Goal: Task Accomplishment & Management: Manage account settings

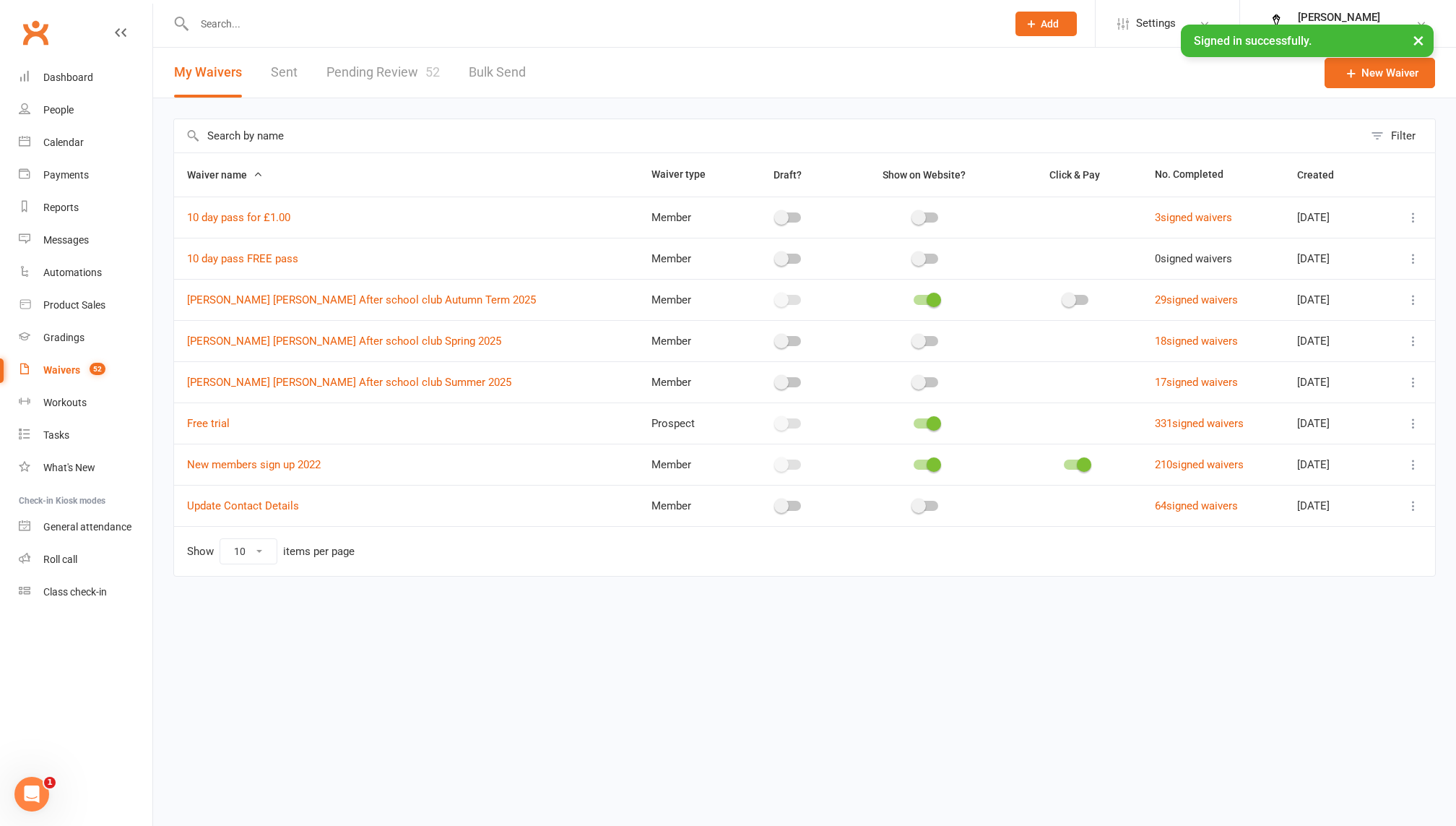
click at [73, 373] on div "Waivers" at bounding box center [62, 370] width 37 height 12
click at [376, 86] on link "Pending Review 52" at bounding box center [382, 73] width 113 height 50
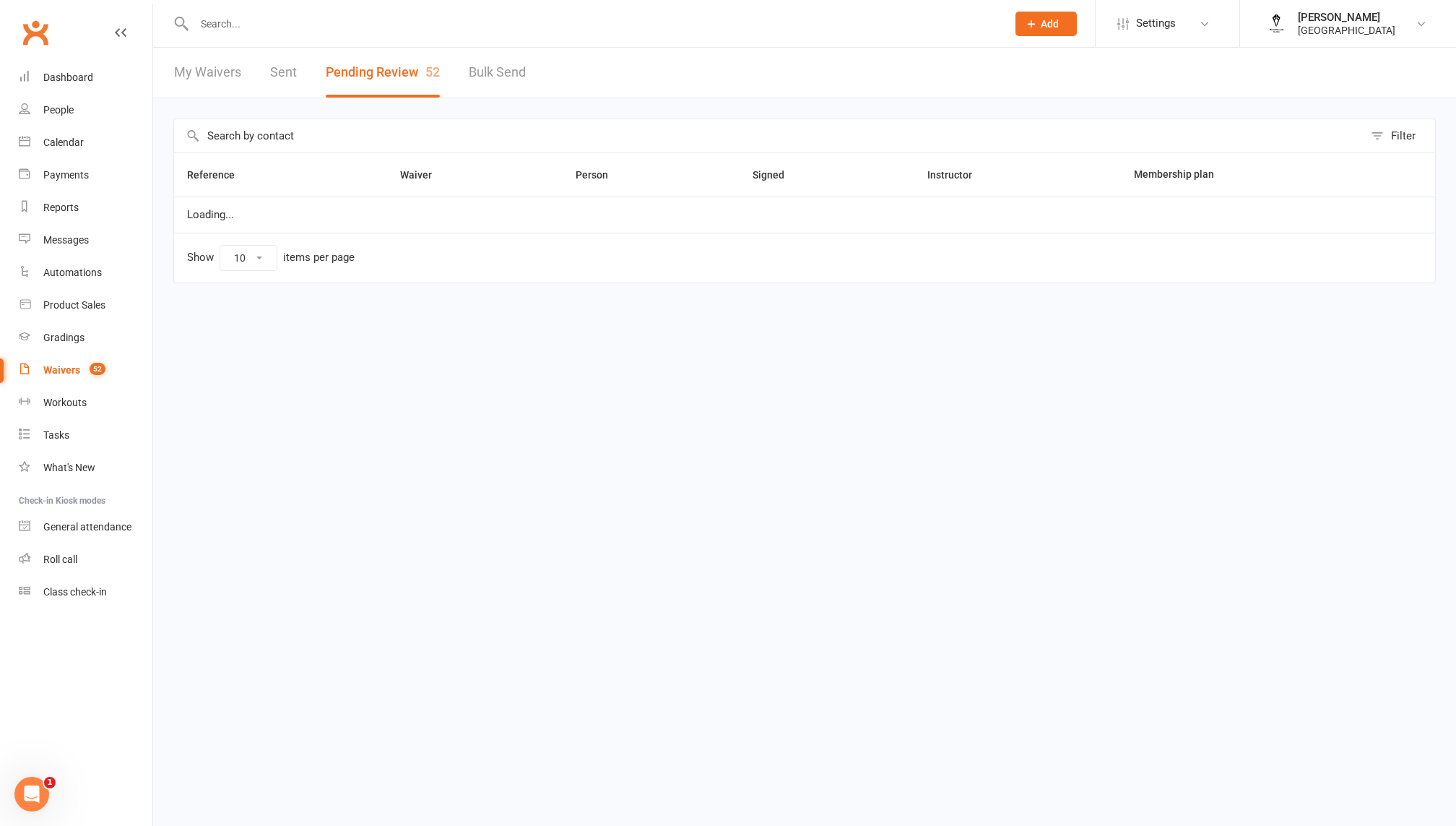
select select "100"
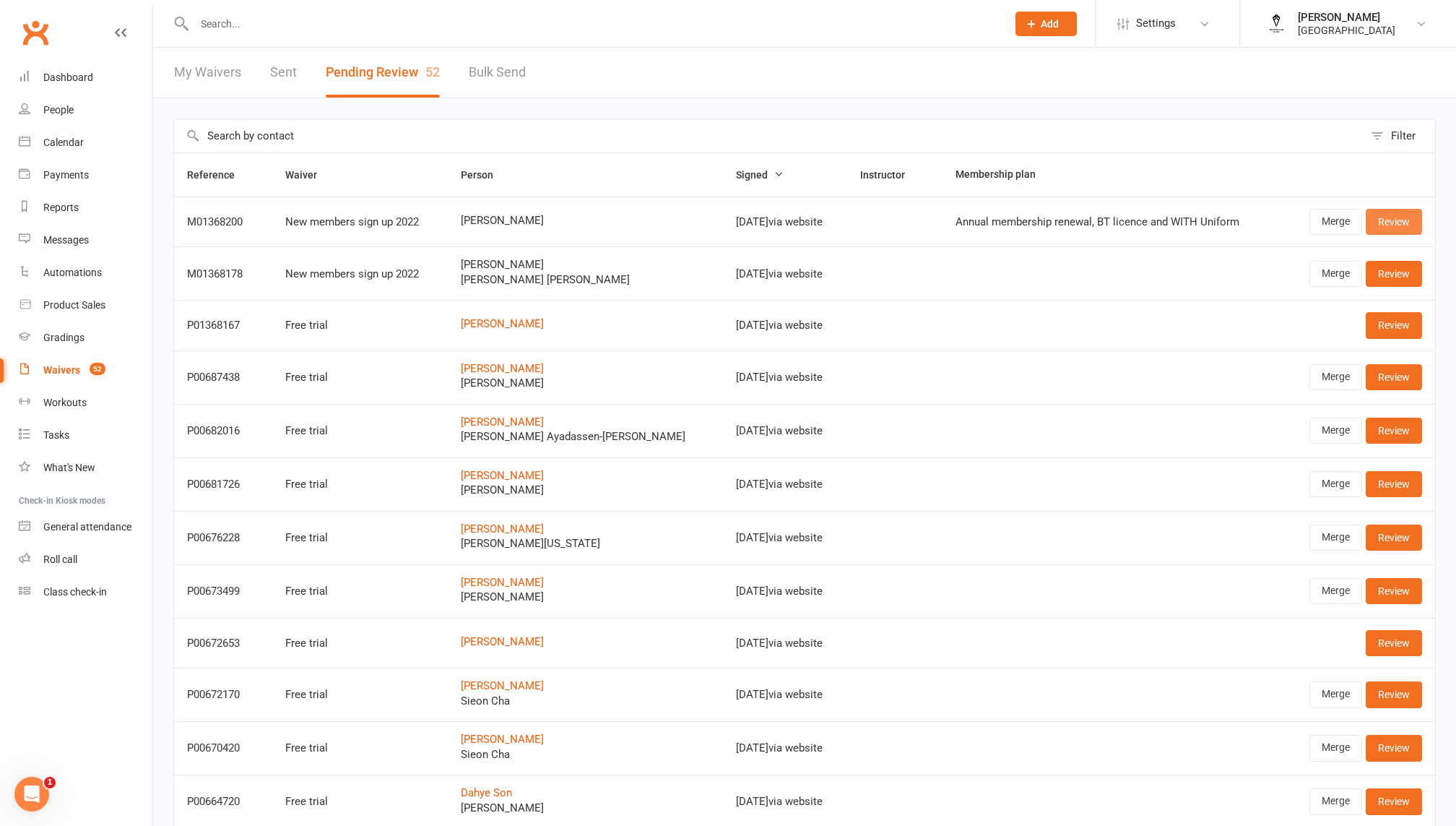
click at [1393, 222] on link "Review" at bounding box center [1393, 222] width 56 height 26
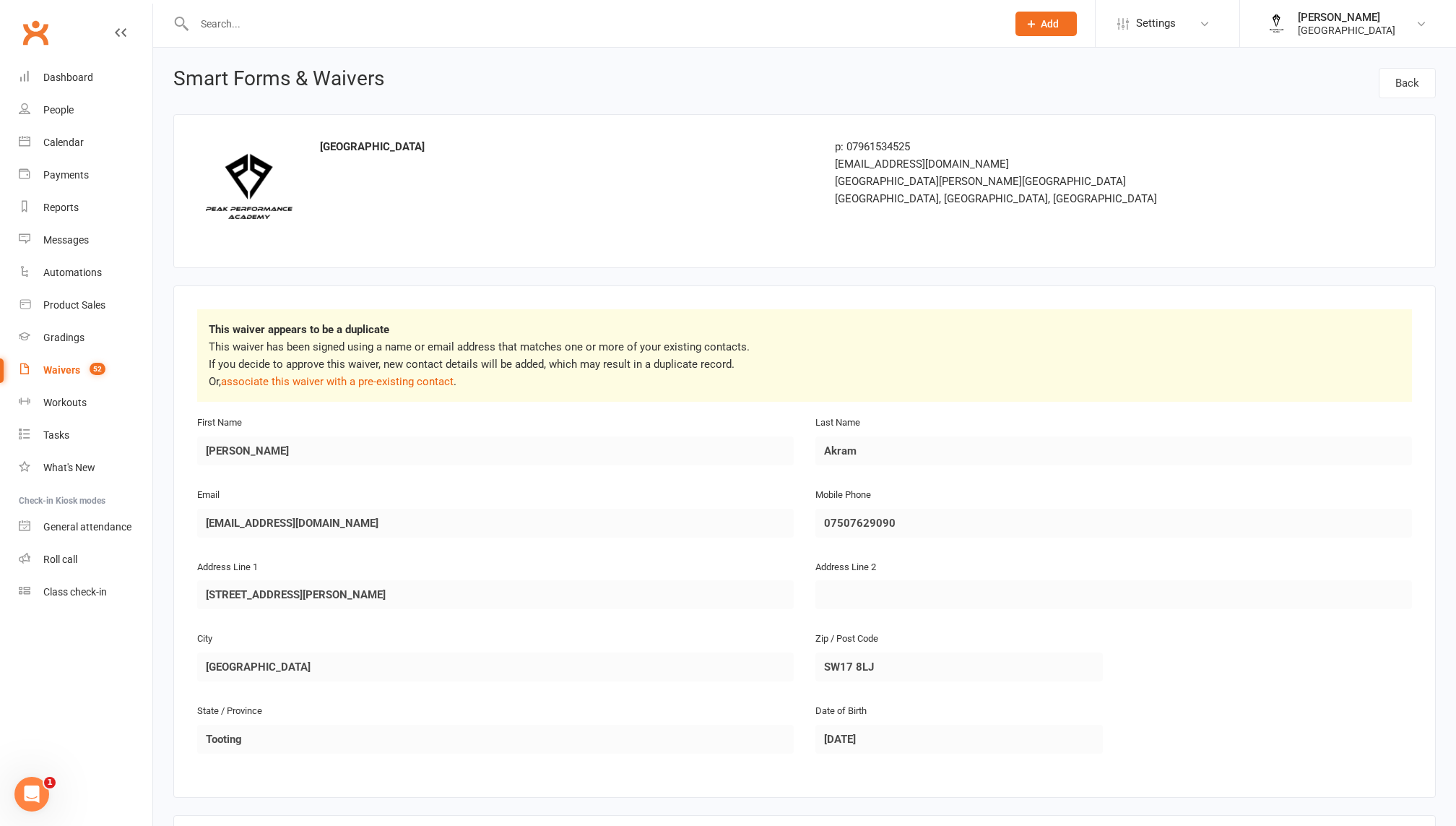
select select "100"
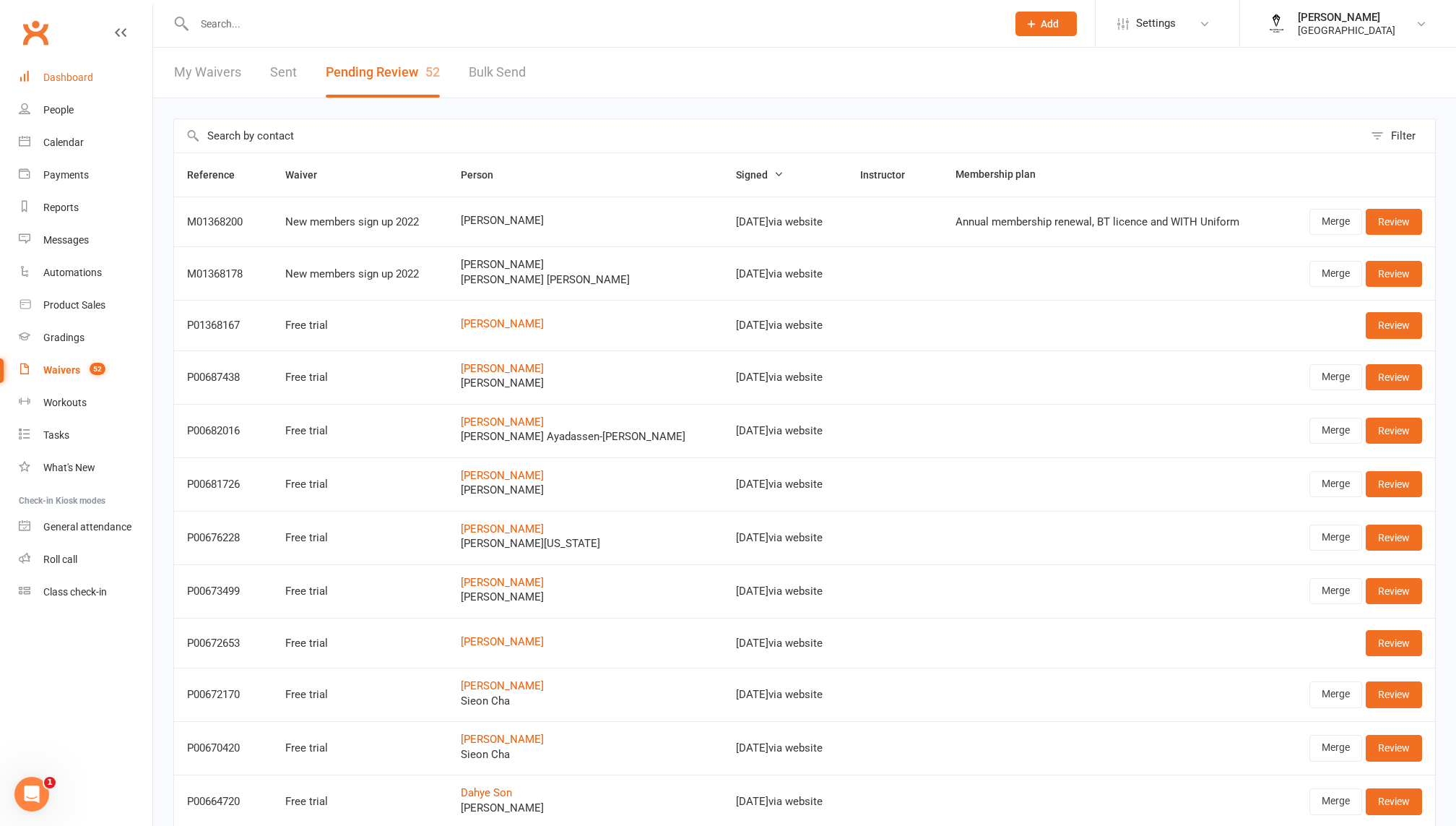
click at [83, 81] on div "Dashboard" at bounding box center [68, 77] width 50 height 12
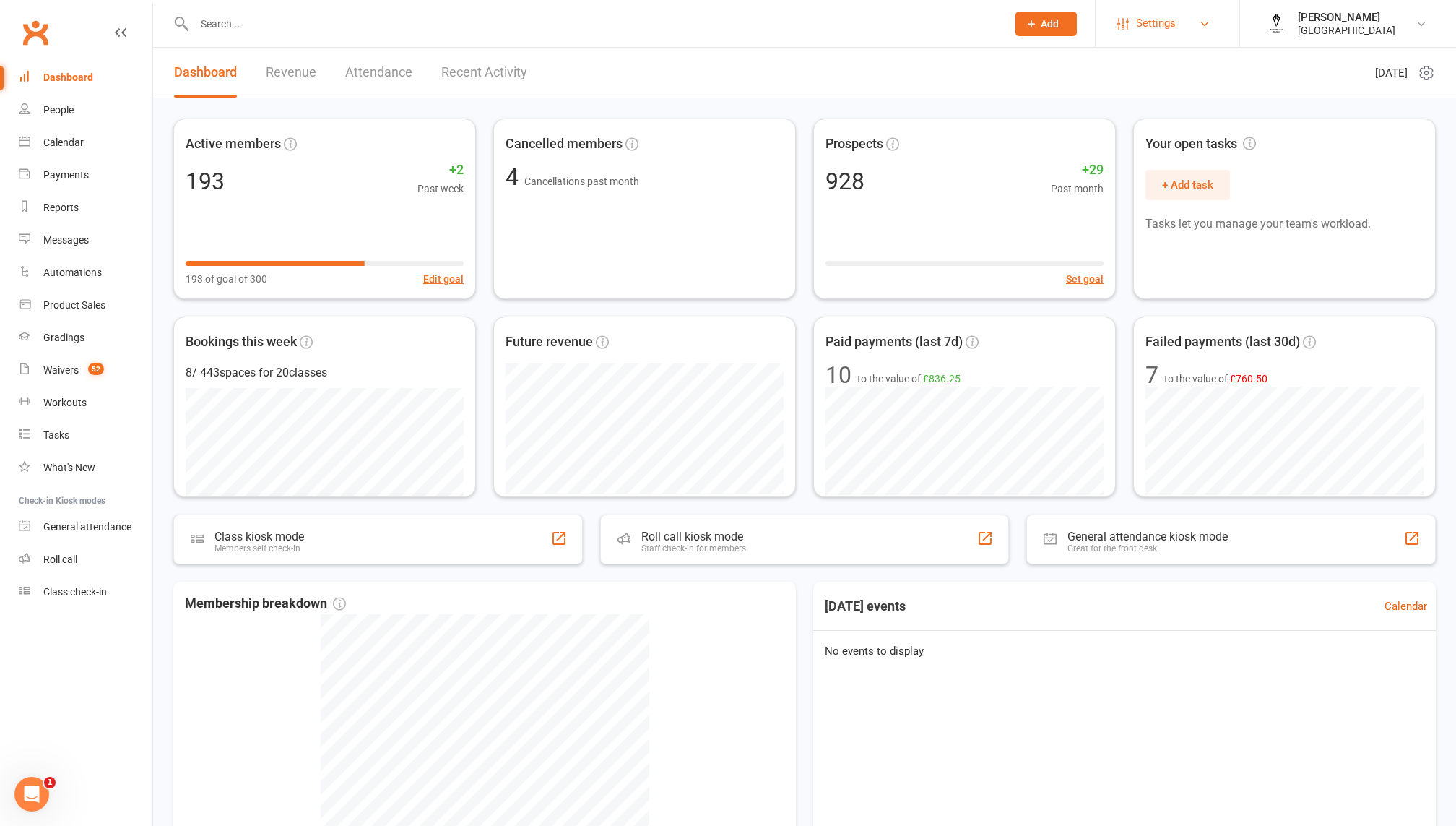
click at [1163, 15] on span "Settings" at bounding box center [1156, 23] width 40 height 32
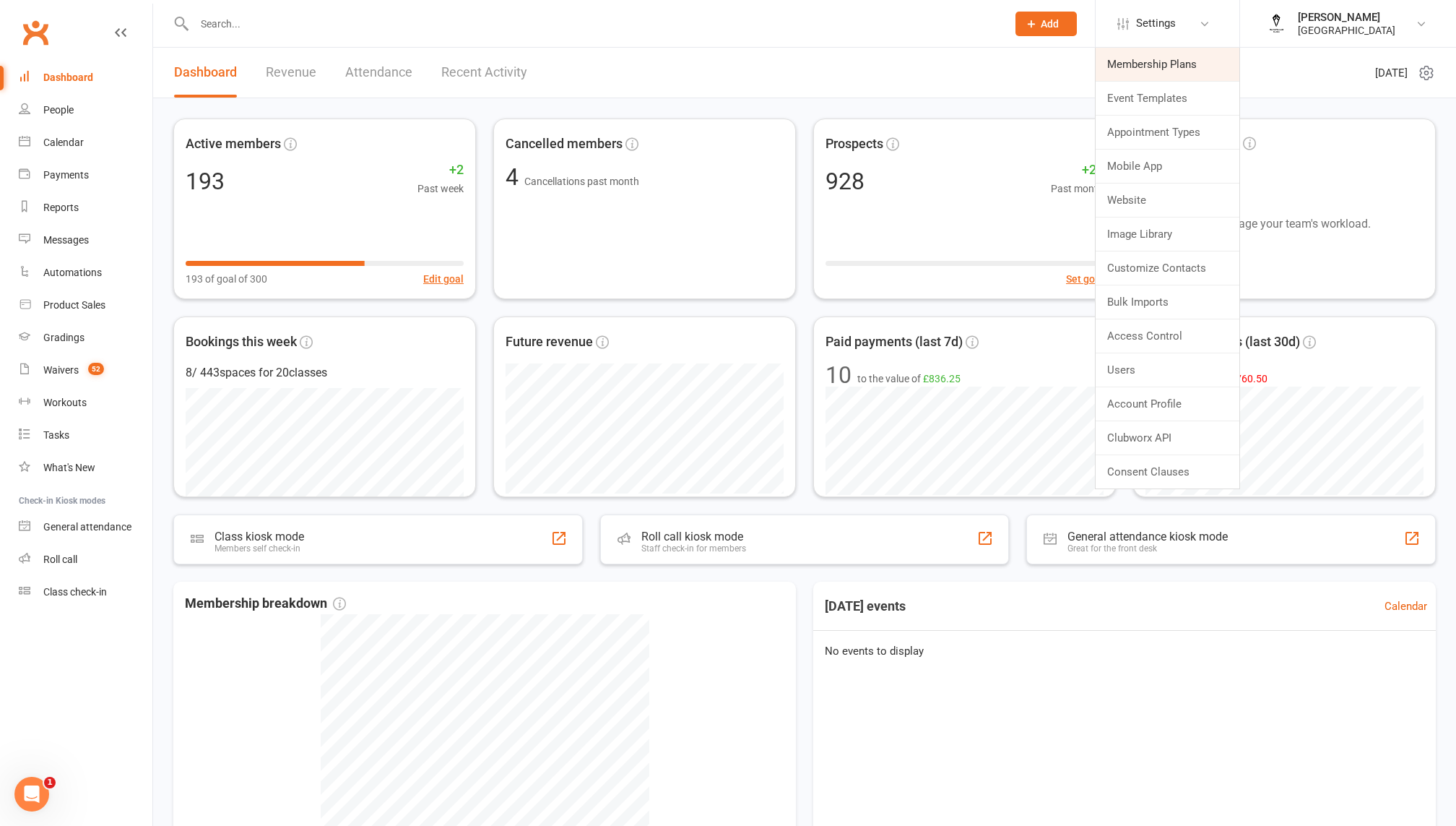
click at [1178, 65] on link "Membership Plans" at bounding box center [1168, 65] width 144 height 33
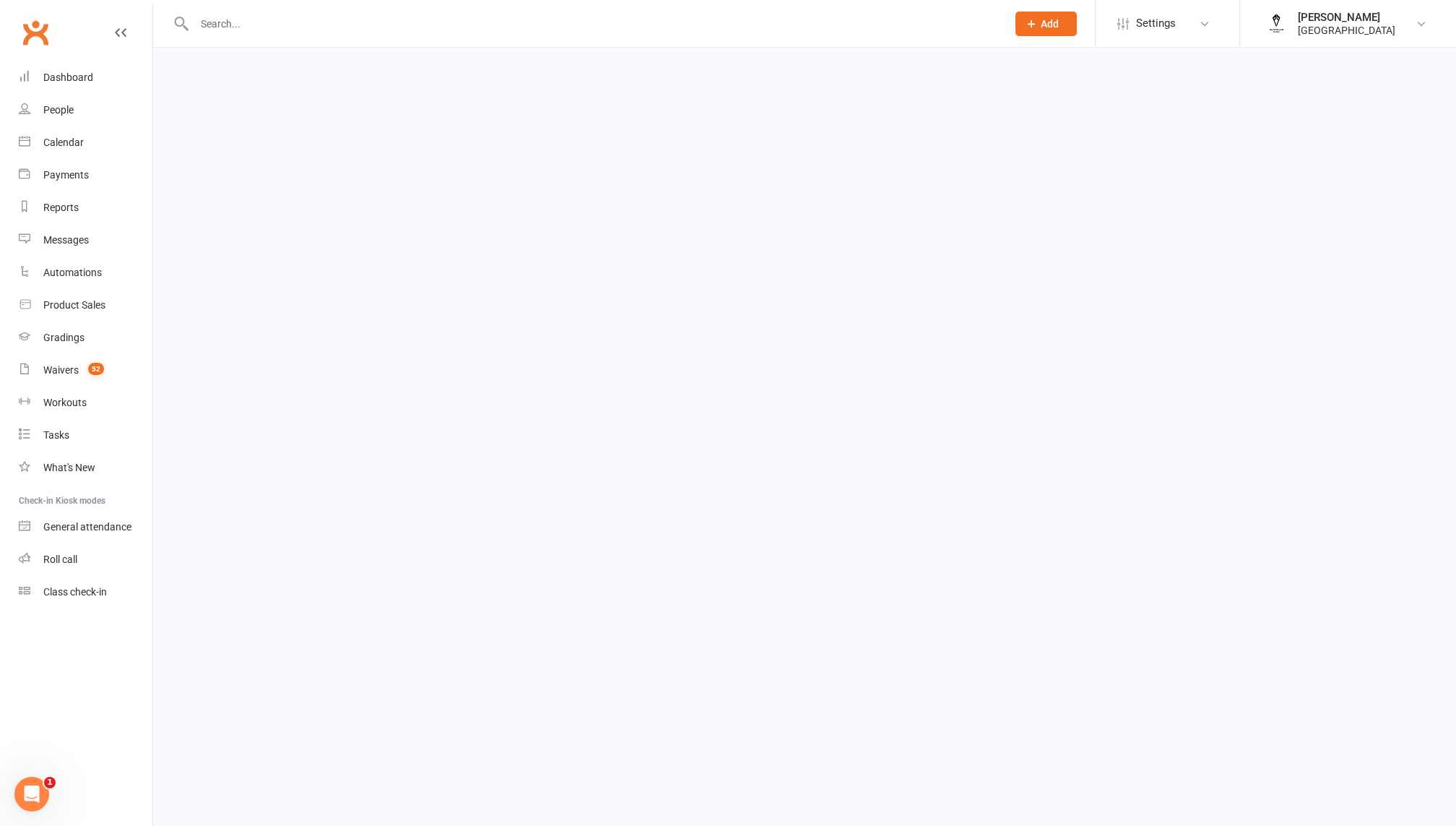
select select "100"
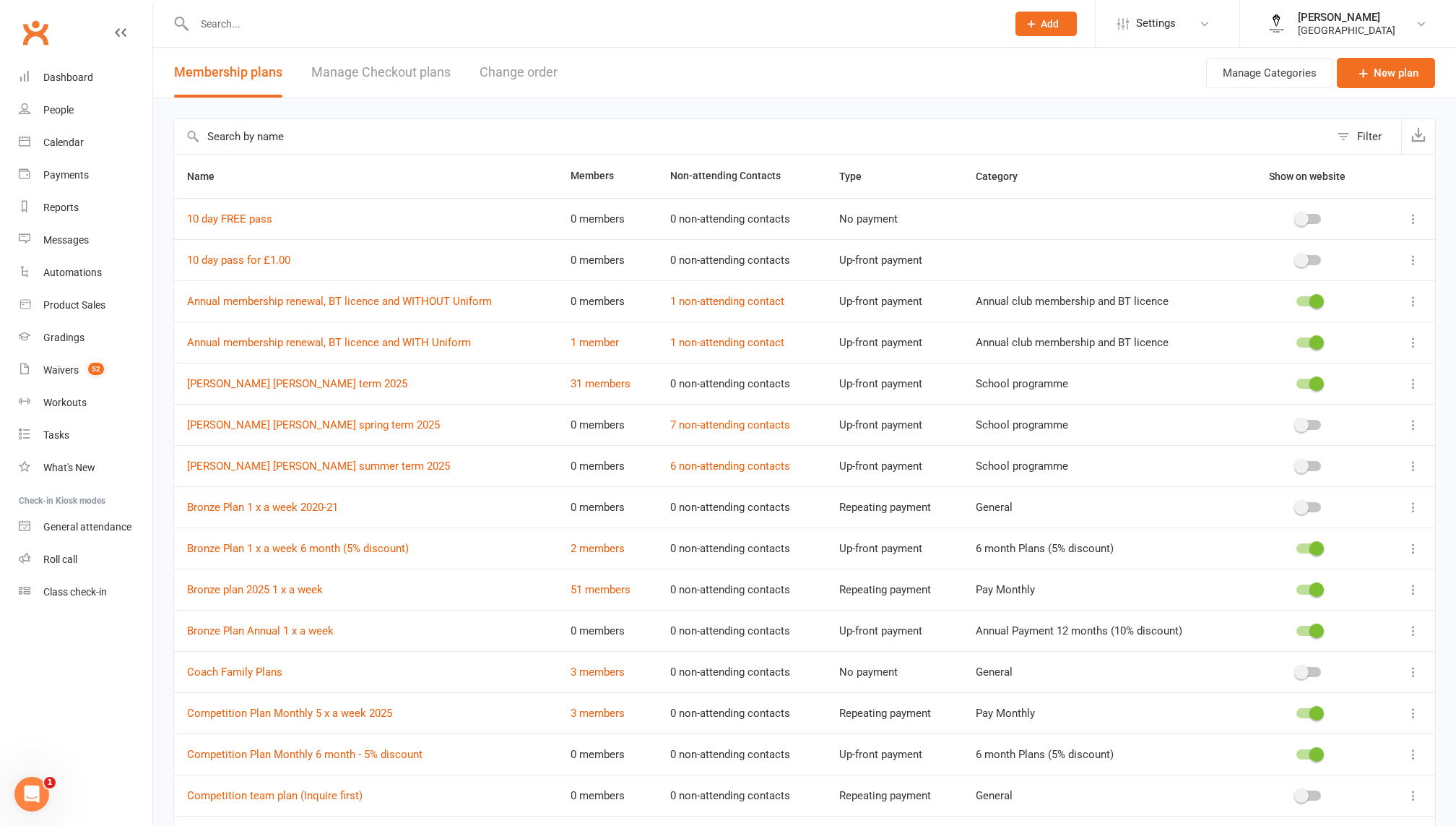
click at [399, 84] on link "Manage Checkout plans" at bounding box center [381, 73] width 139 height 50
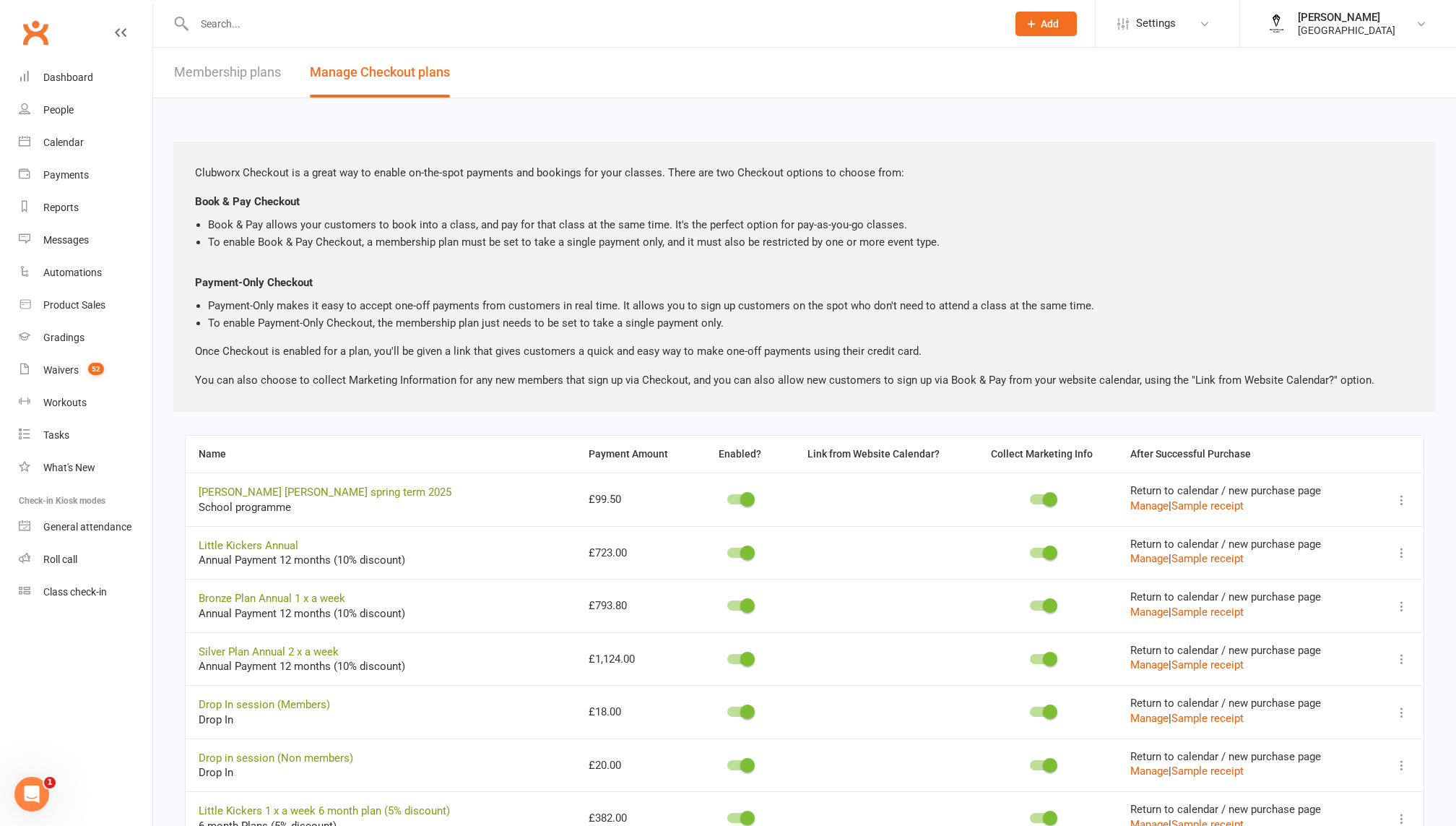
click at [205, 38] on div at bounding box center [585, 23] width 824 height 47
click at [209, 41] on div at bounding box center [585, 23] width 824 height 47
click at [211, 62] on link "Membership plans" at bounding box center [228, 73] width 107 height 50
select select "100"
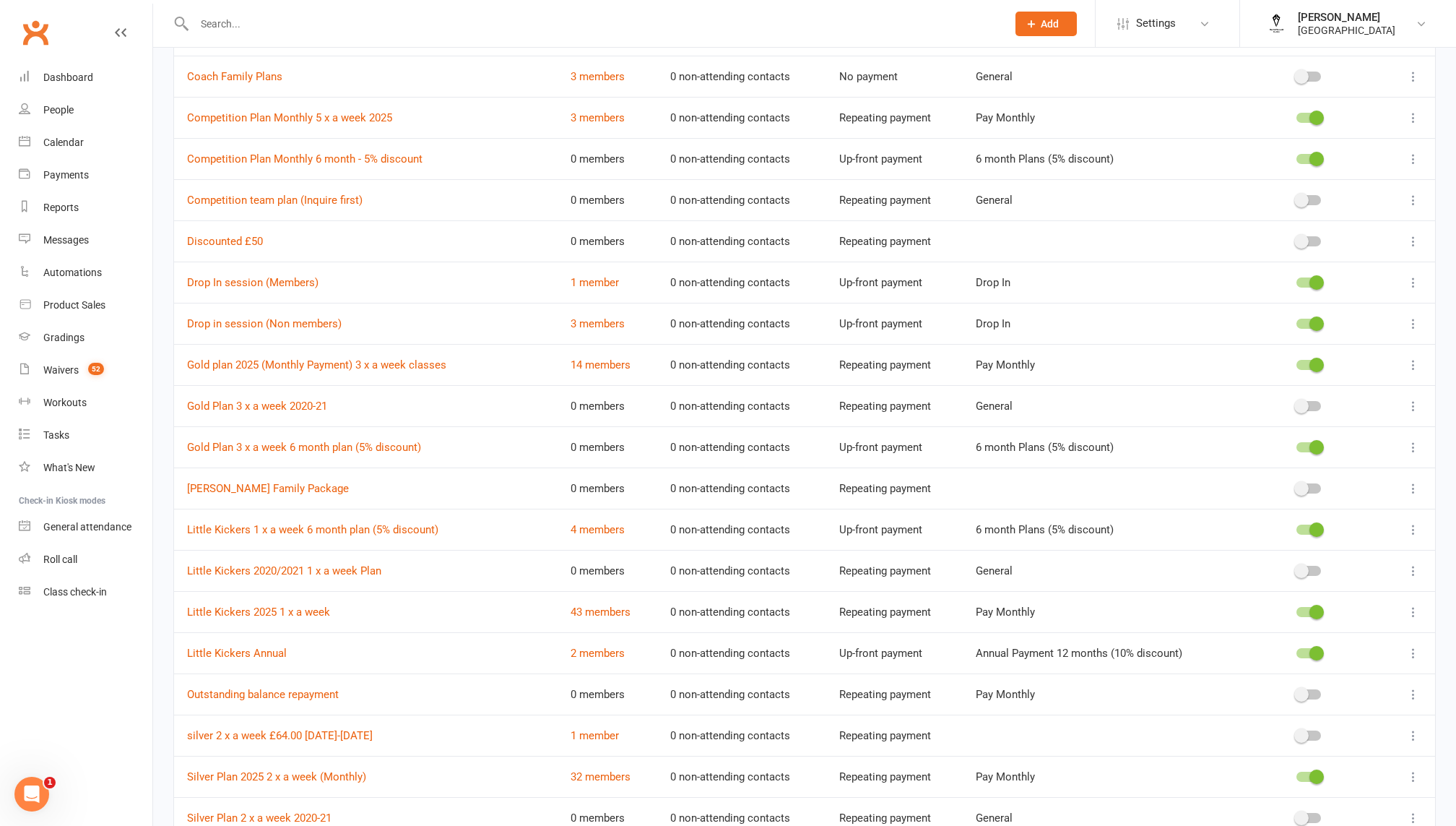
scroll to position [594, 0]
click at [70, 82] on div "Dashboard" at bounding box center [68, 77] width 50 height 12
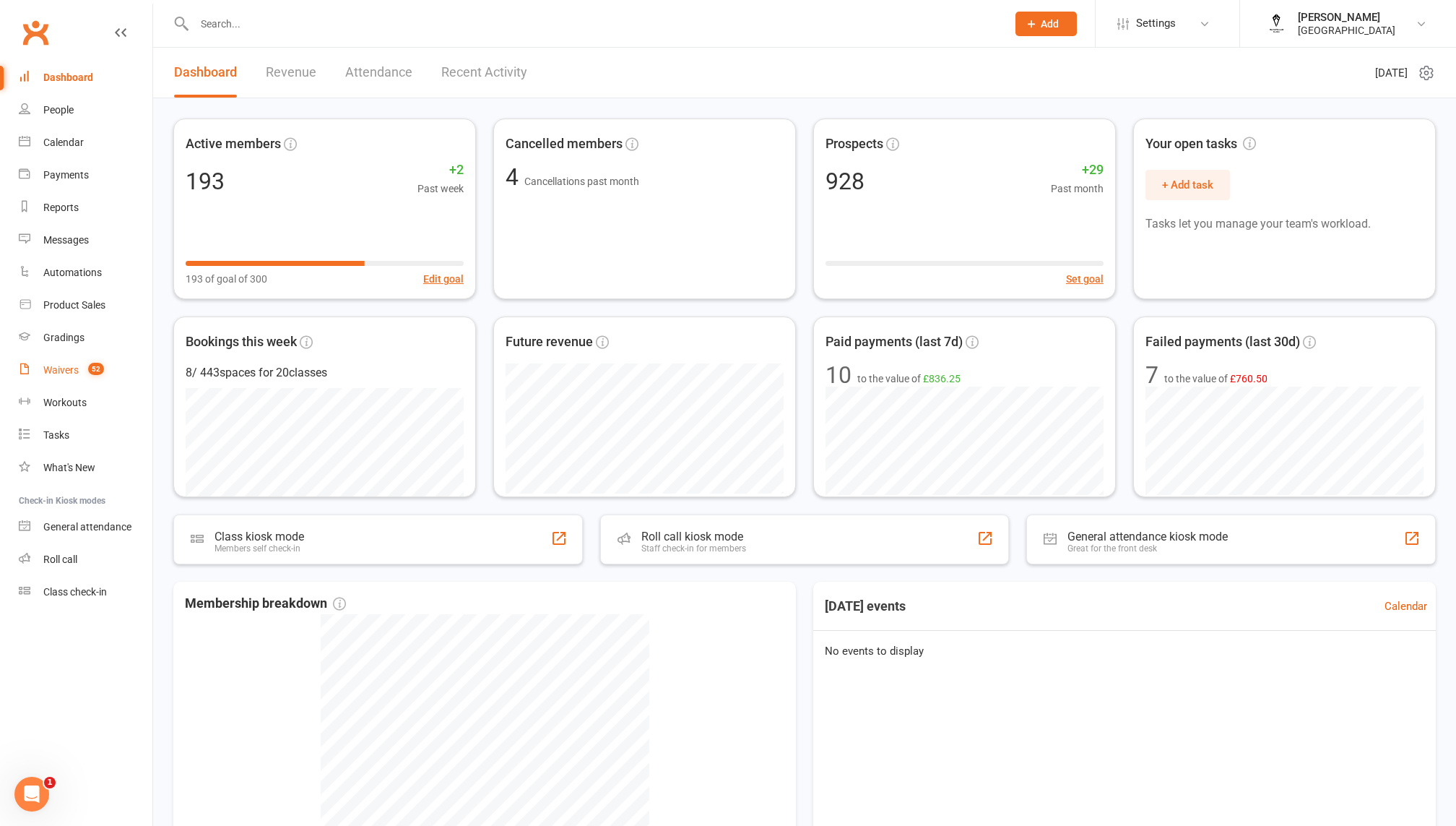
click at [84, 365] on count-badge "52" at bounding box center [92, 370] width 23 height 12
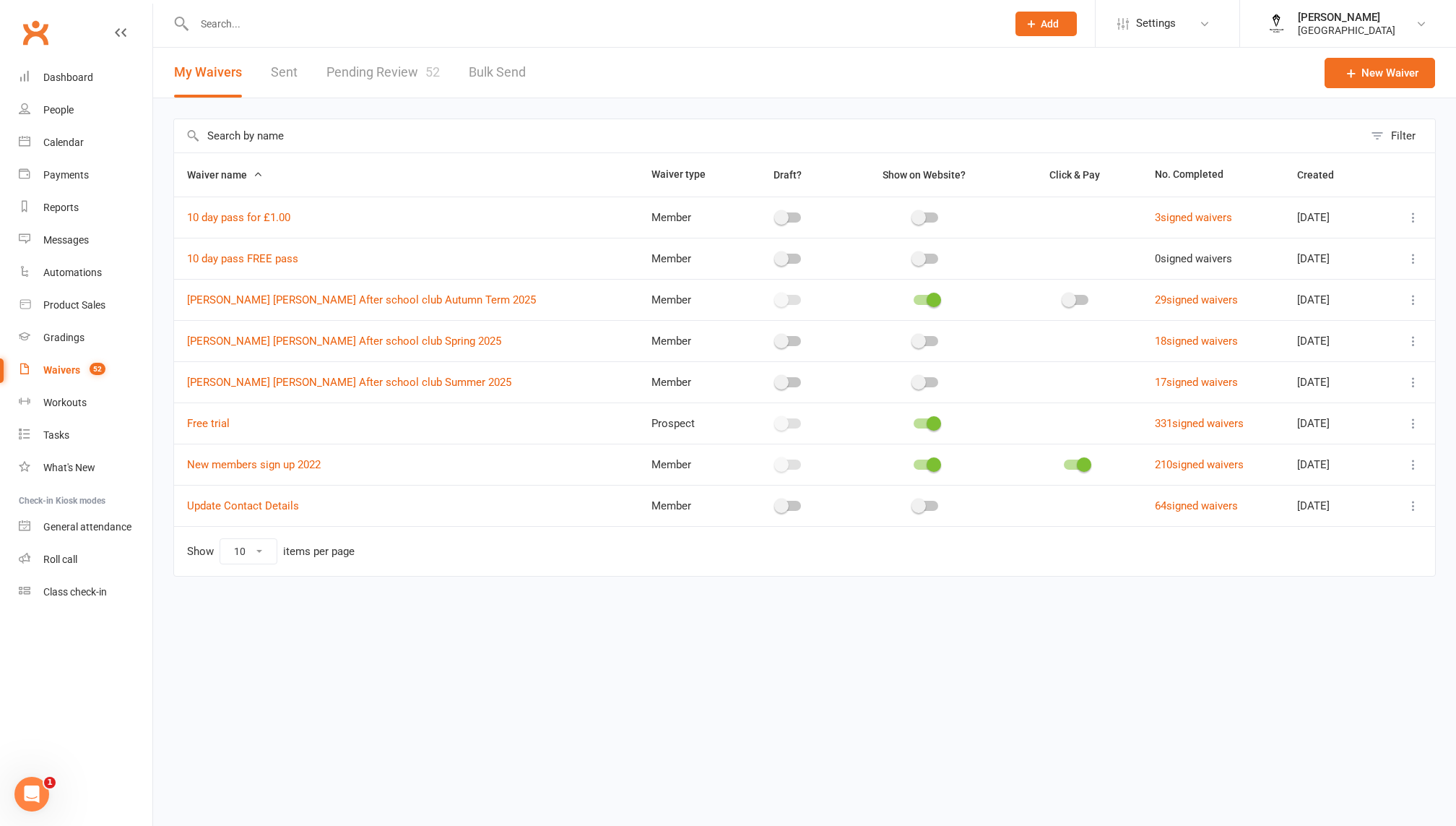
click at [85, 372] on count-badge "52" at bounding box center [93, 370] width 23 height 12
click at [65, 79] on div "Dashboard" at bounding box center [68, 77] width 50 height 12
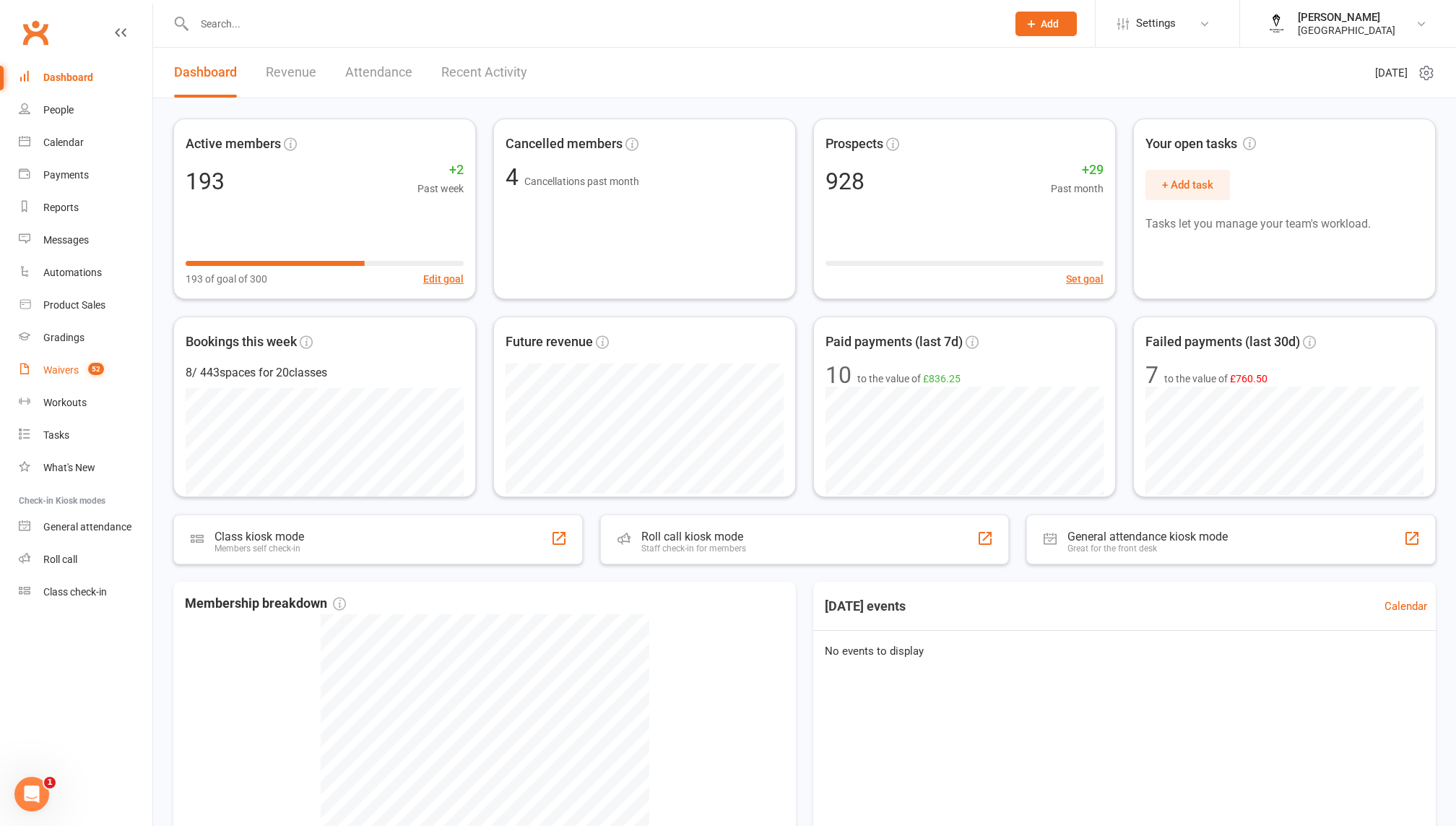
click at [65, 368] on div "Waivers" at bounding box center [61, 370] width 35 height 12
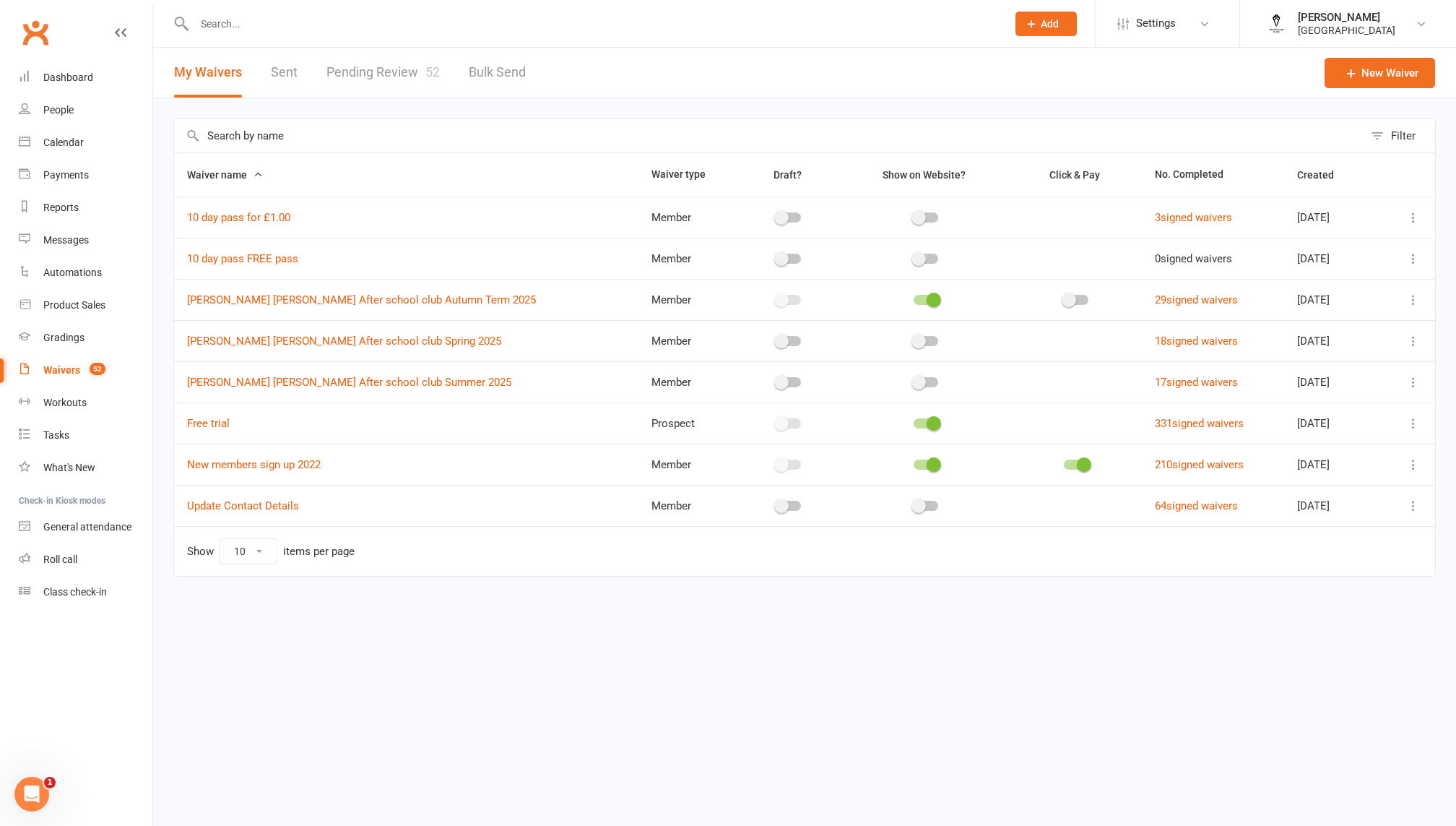
click at [356, 88] on link "Pending Review 52" at bounding box center [382, 73] width 113 height 50
select select "100"
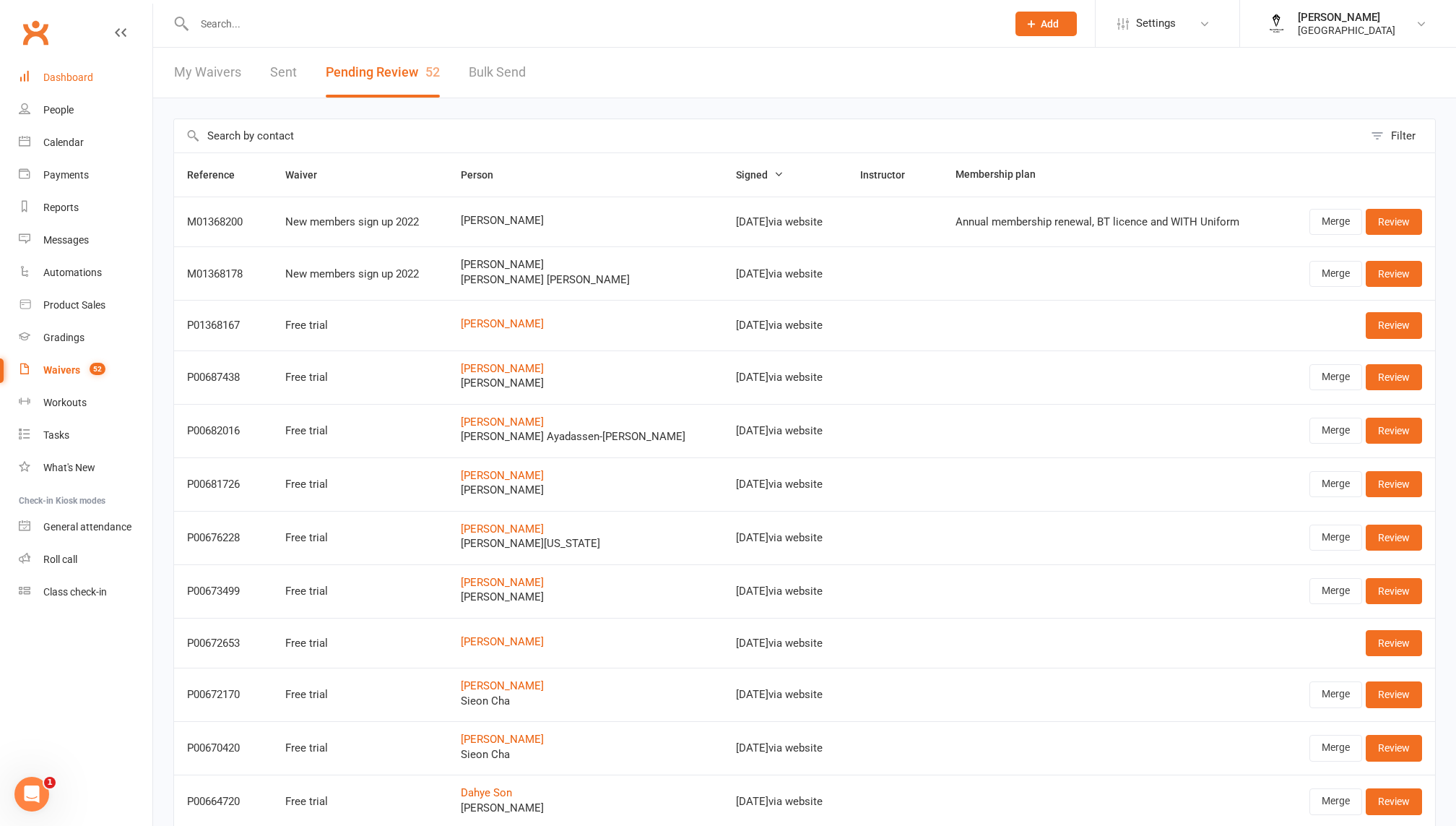
click at [119, 82] on link "Dashboard" at bounding box center [85, 77] width 134 height 32
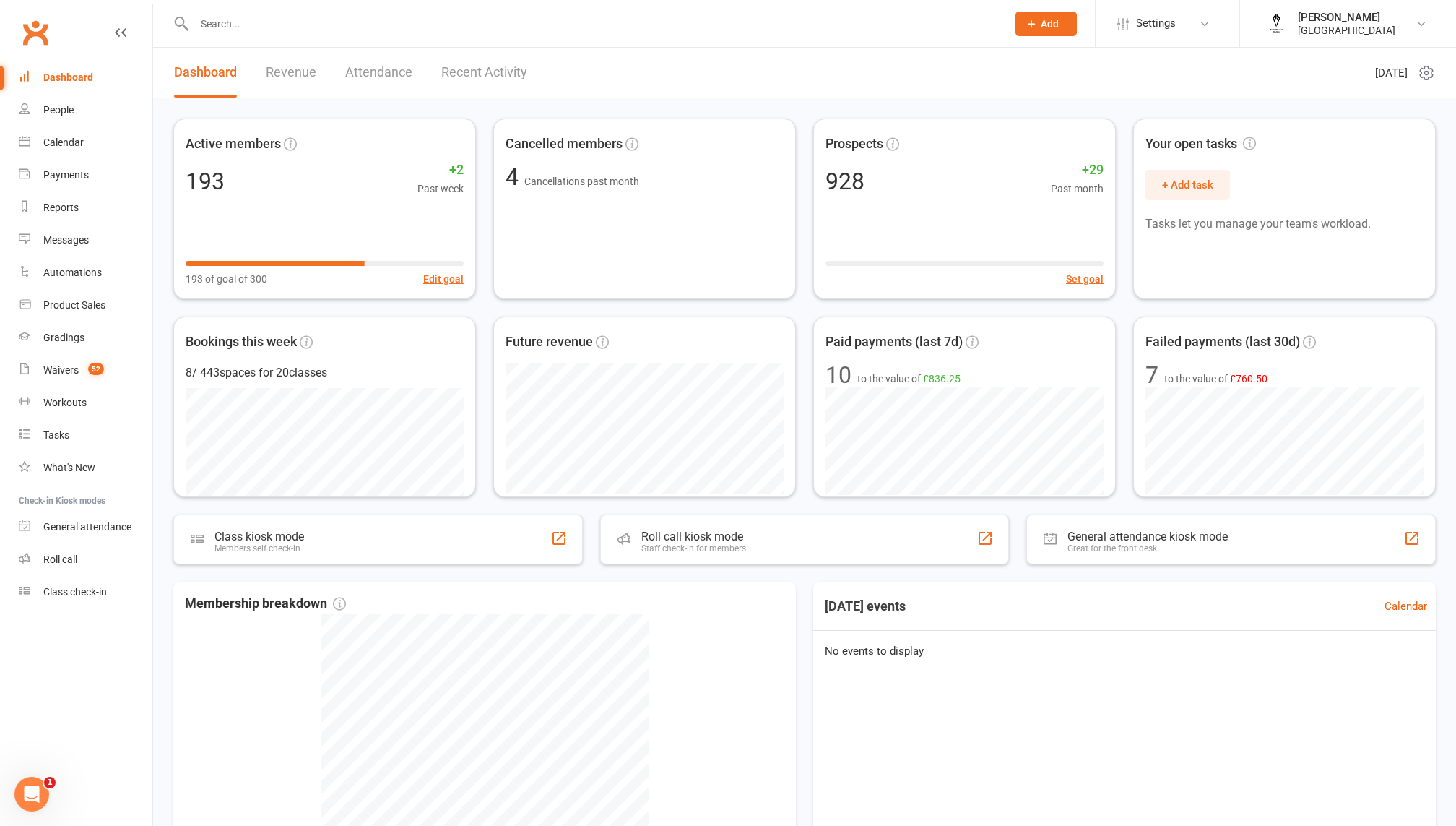
click at [309, 86] on link "Revenue" at bounding box center [290, 73] width 51 height 50
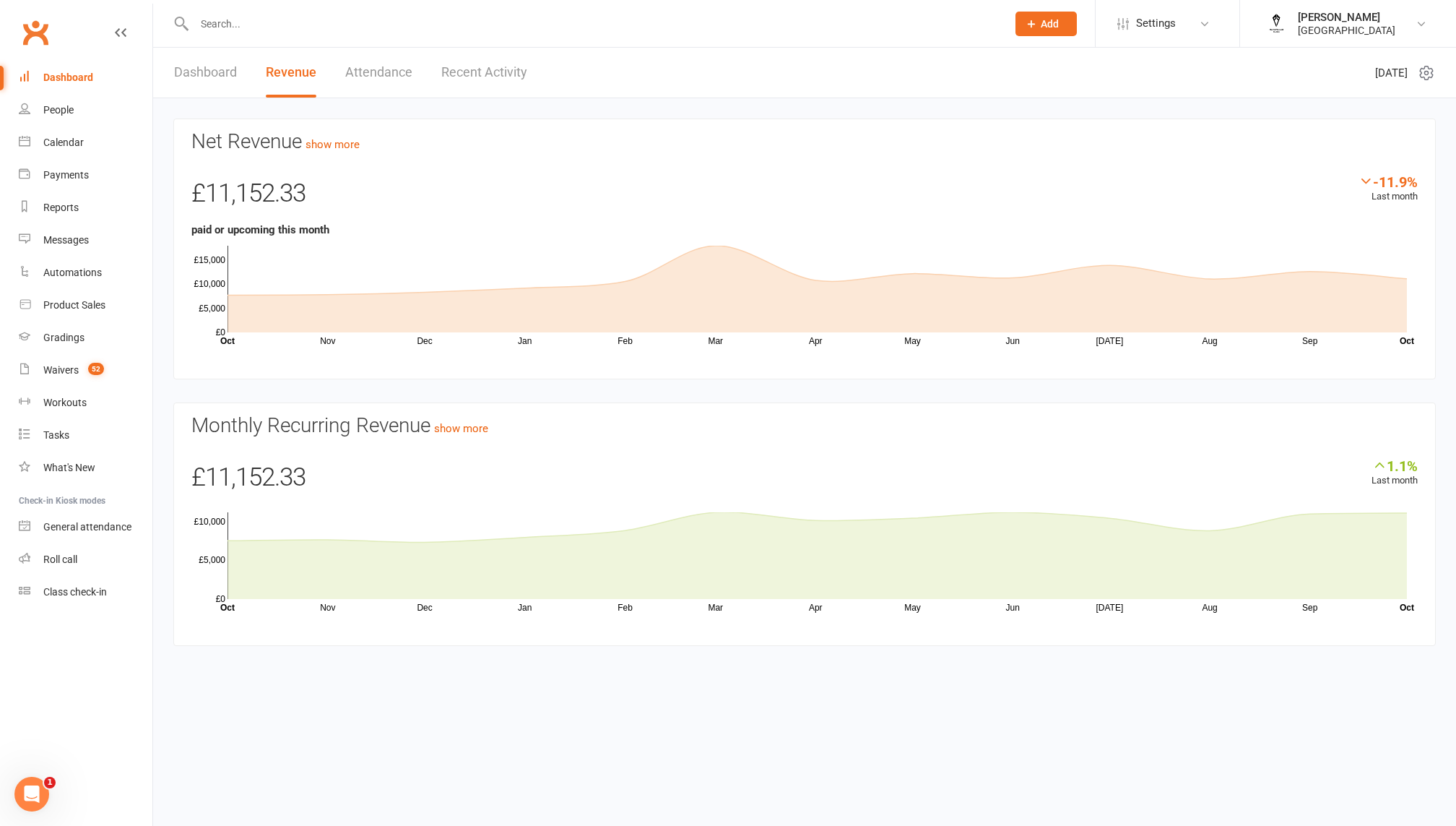
click at [81, 85] on link "Dashboard" at bounding box center [85, 77] width 134 height 32
click at [242, 58] on div "Dashboard Revenue Attendance Recent Activity" at bounding box center [350, 73] width 395 height 50
click at [218, 65] on link "Dashboard" at bounding box center [205, 73] width 63 height 50
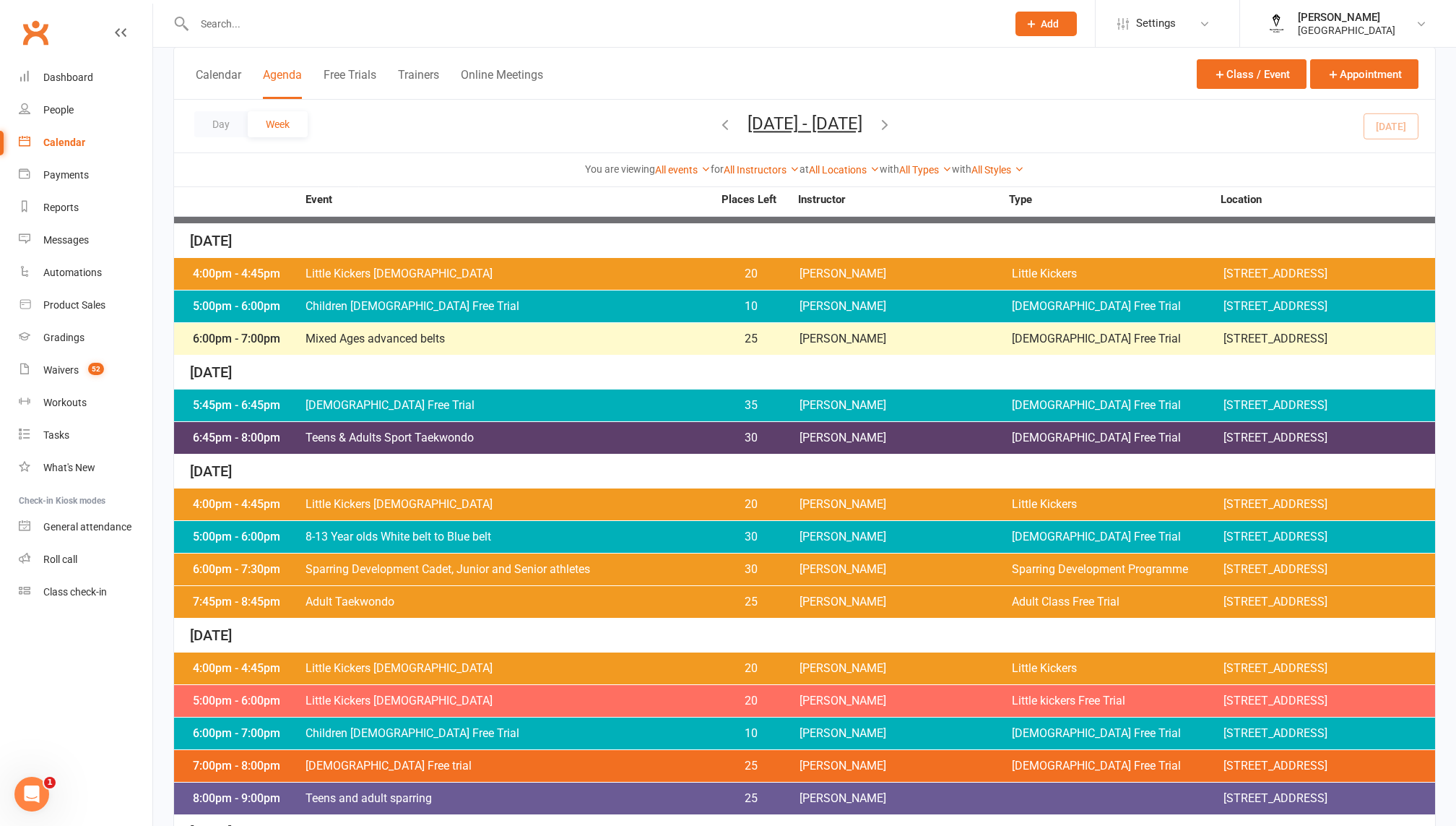
scroll to position [226, 0]
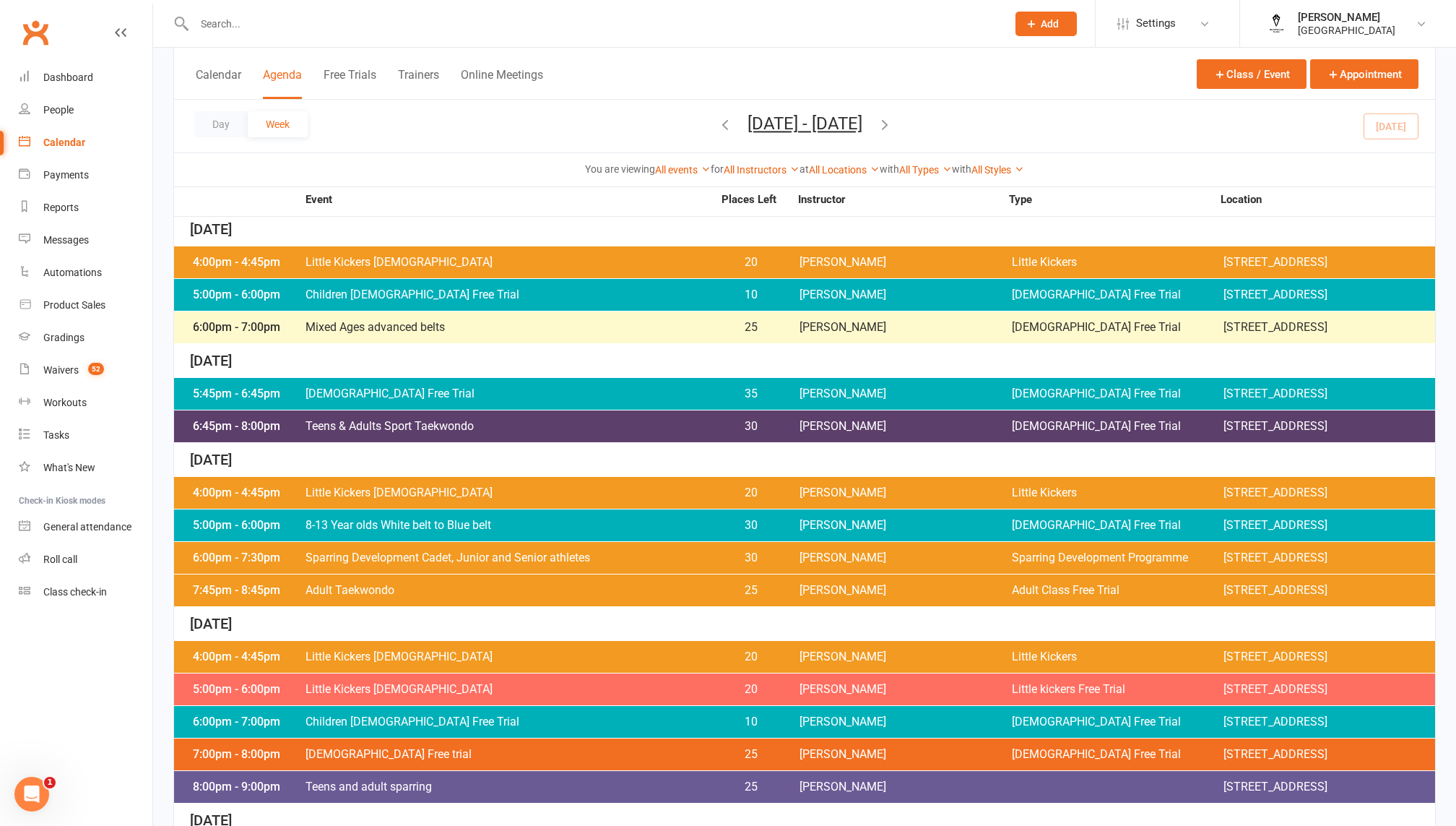
click at [424, 409] on div "5:45pm - 6:45pm 8-13 Year old Free Trial 35 Jibreel Malik 8-13yrs old Free Tria…" at bounding box center [804, 394] width 1262 height 31
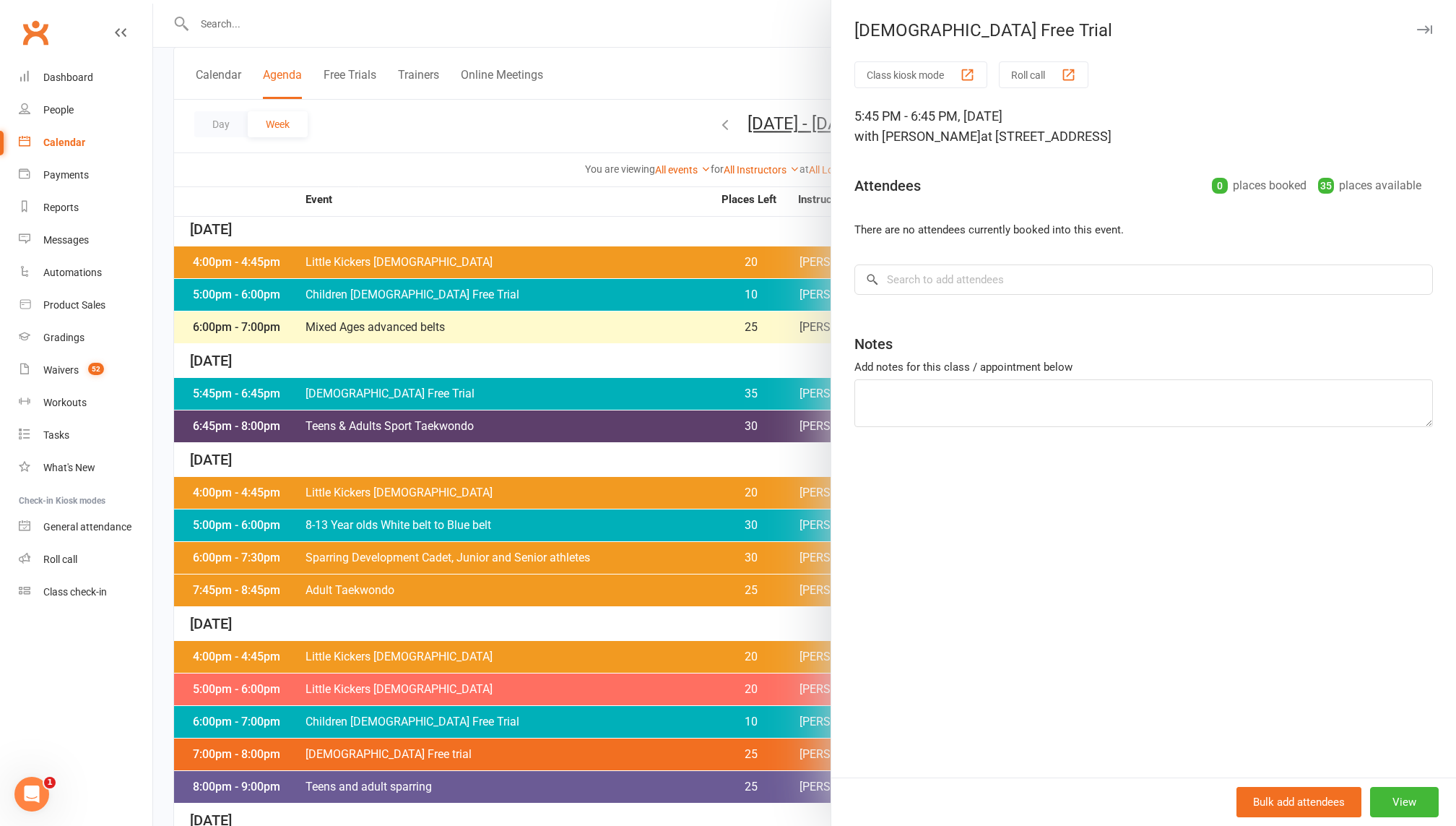
click at [417, 462] on div at bounding box center [804, 413] width 1303 height 826
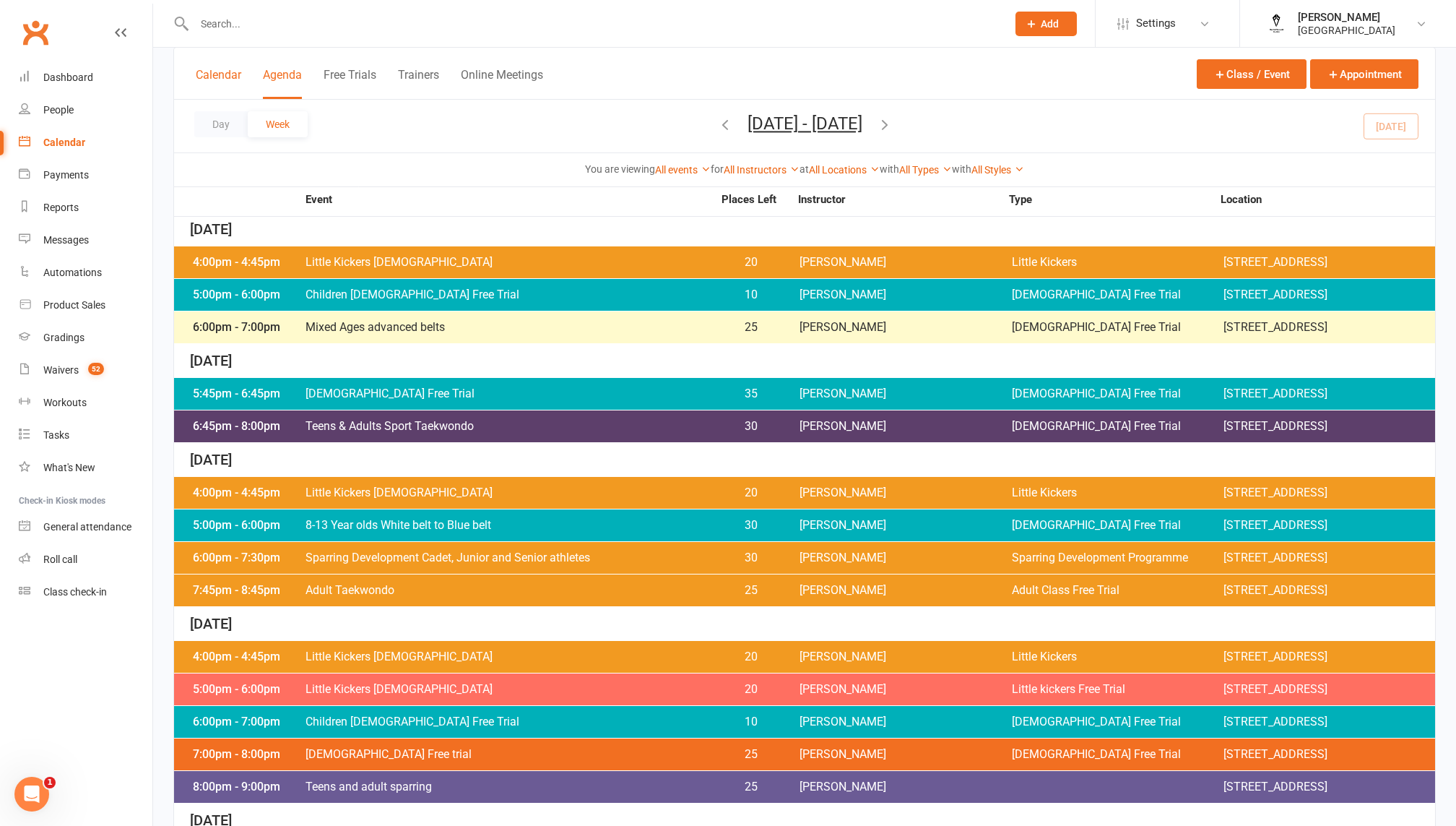
click at [229, 71] on button "Calendar" at bounding box center [217, 84] width 45 height 31
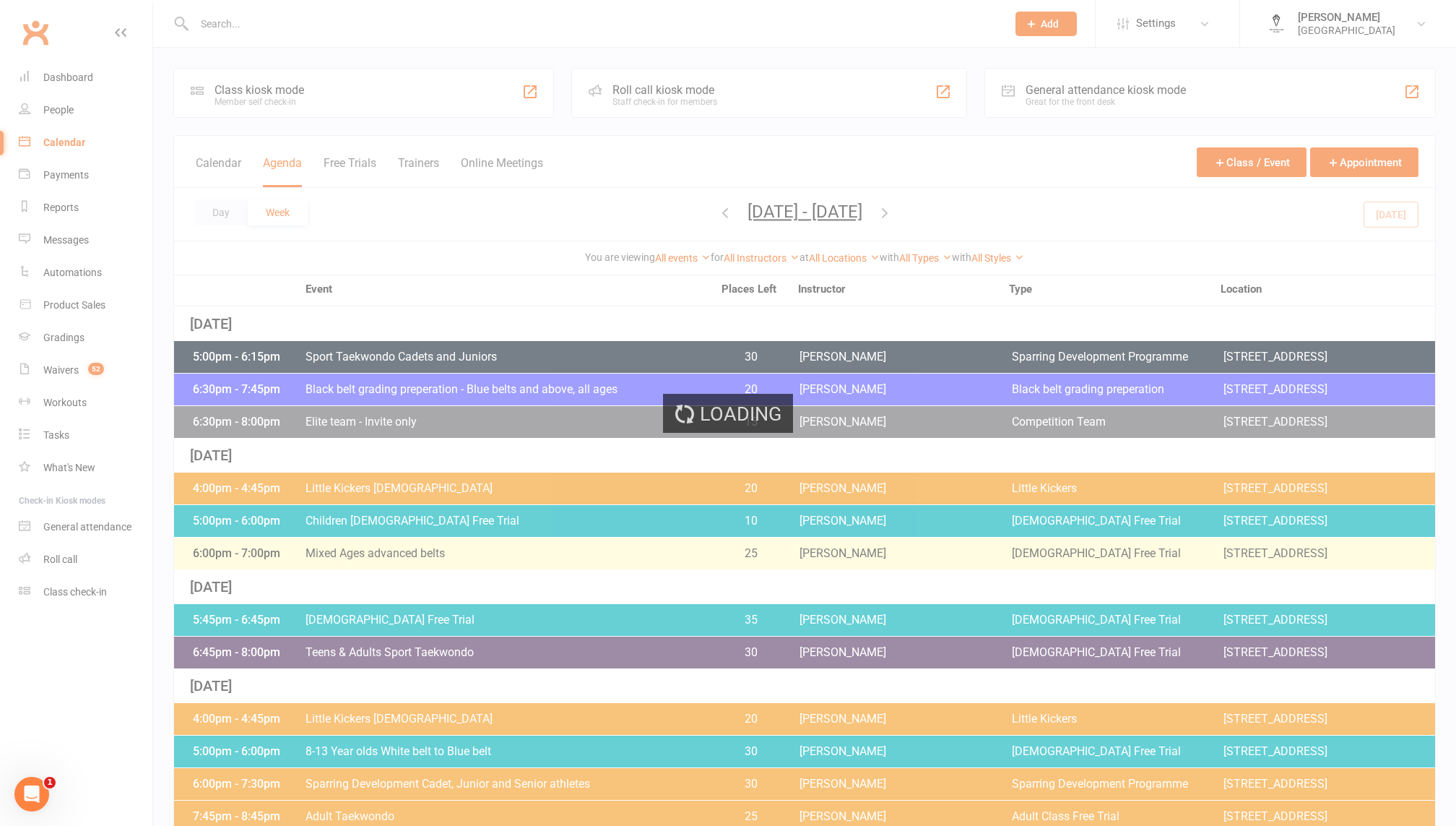
click at [104, 65] on div "Loading" at bounding box center [728, 413] width 1456 height 826
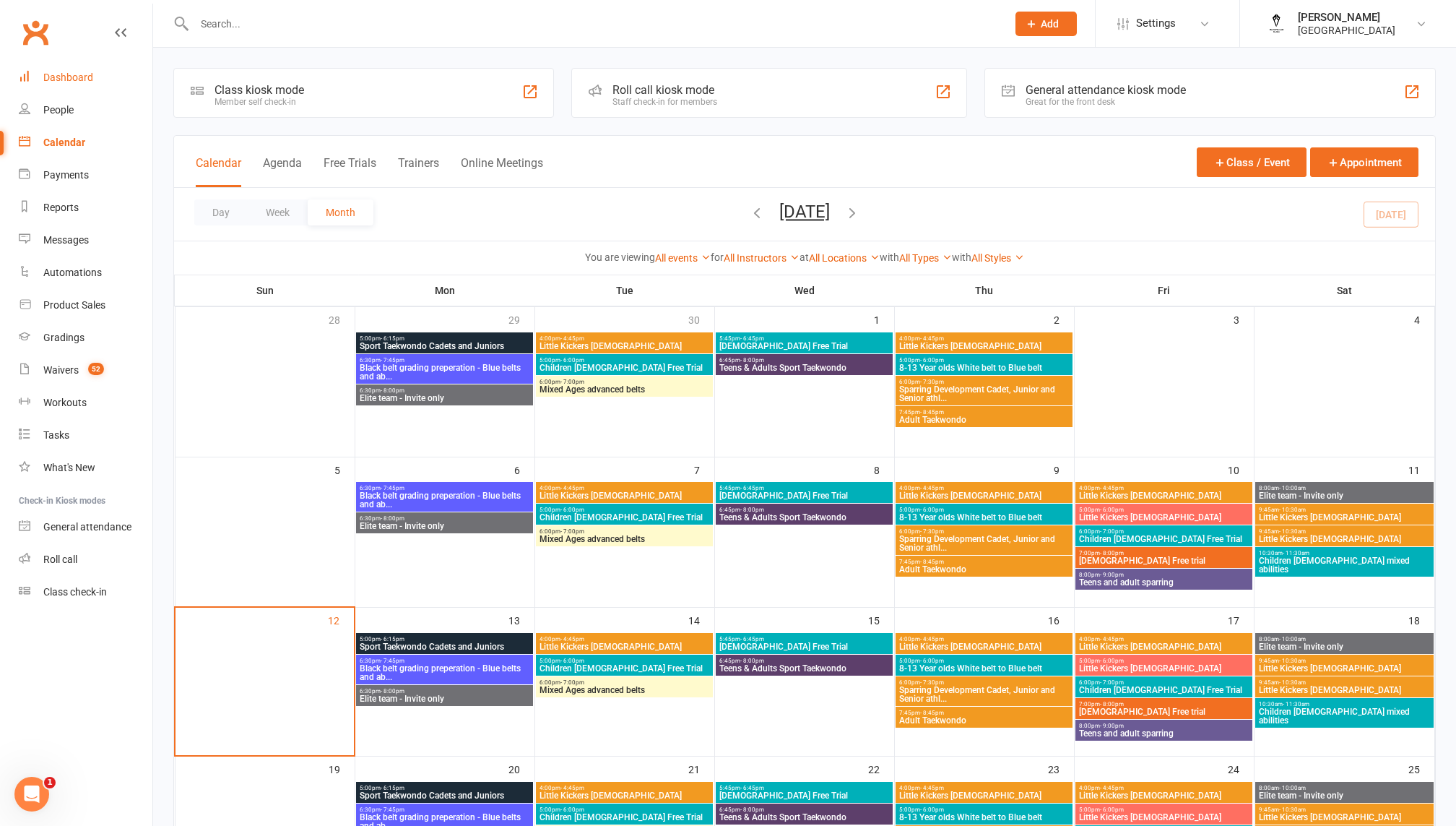
click at [61, 90] on link "Dashboard" at bounding box center [85, 77] width 134 height 32
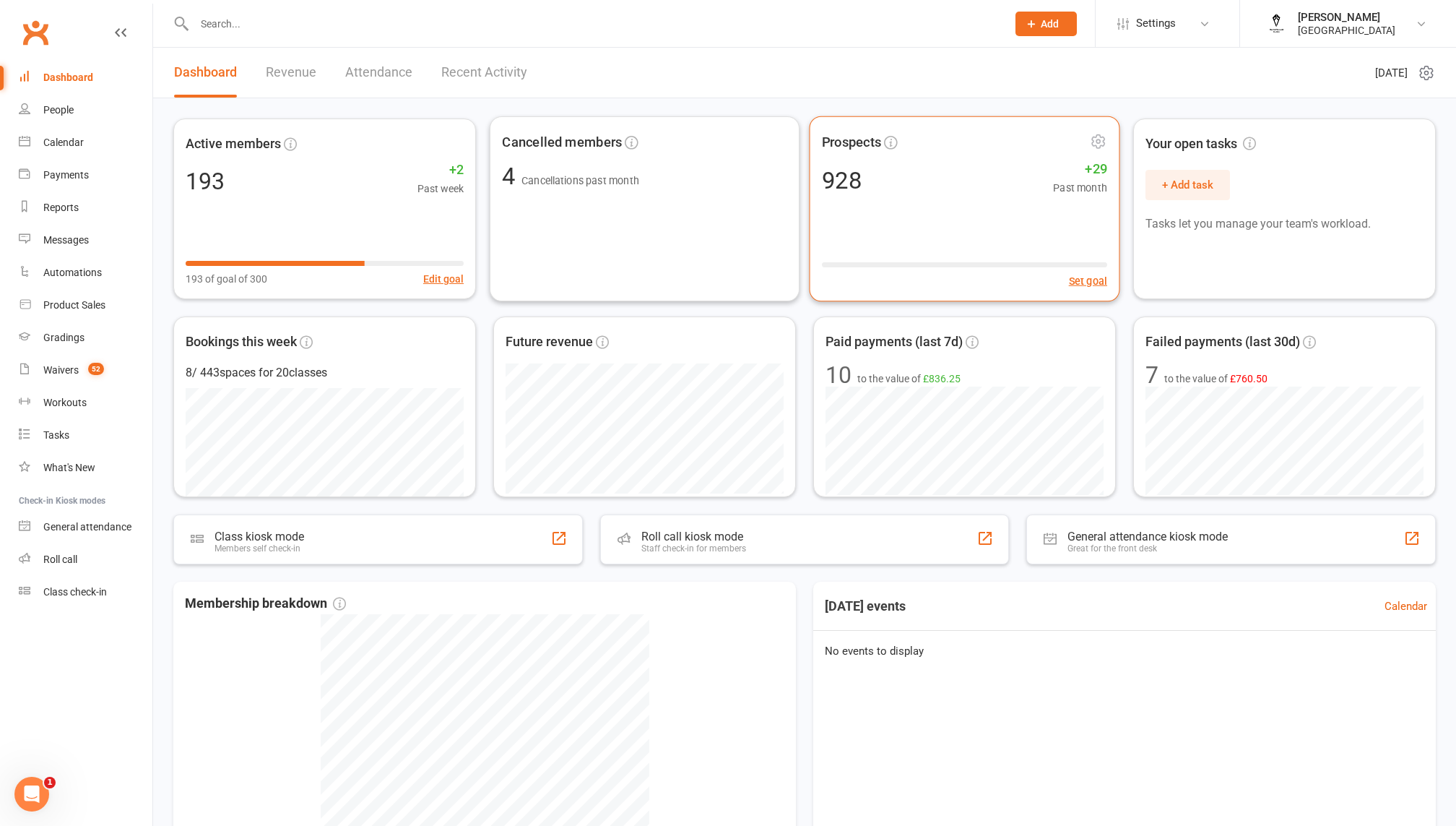
click at [959, 246] on div "Prospects 928 +29 Past month Set goal" at bounding box center [965, 208] width 311 height 185
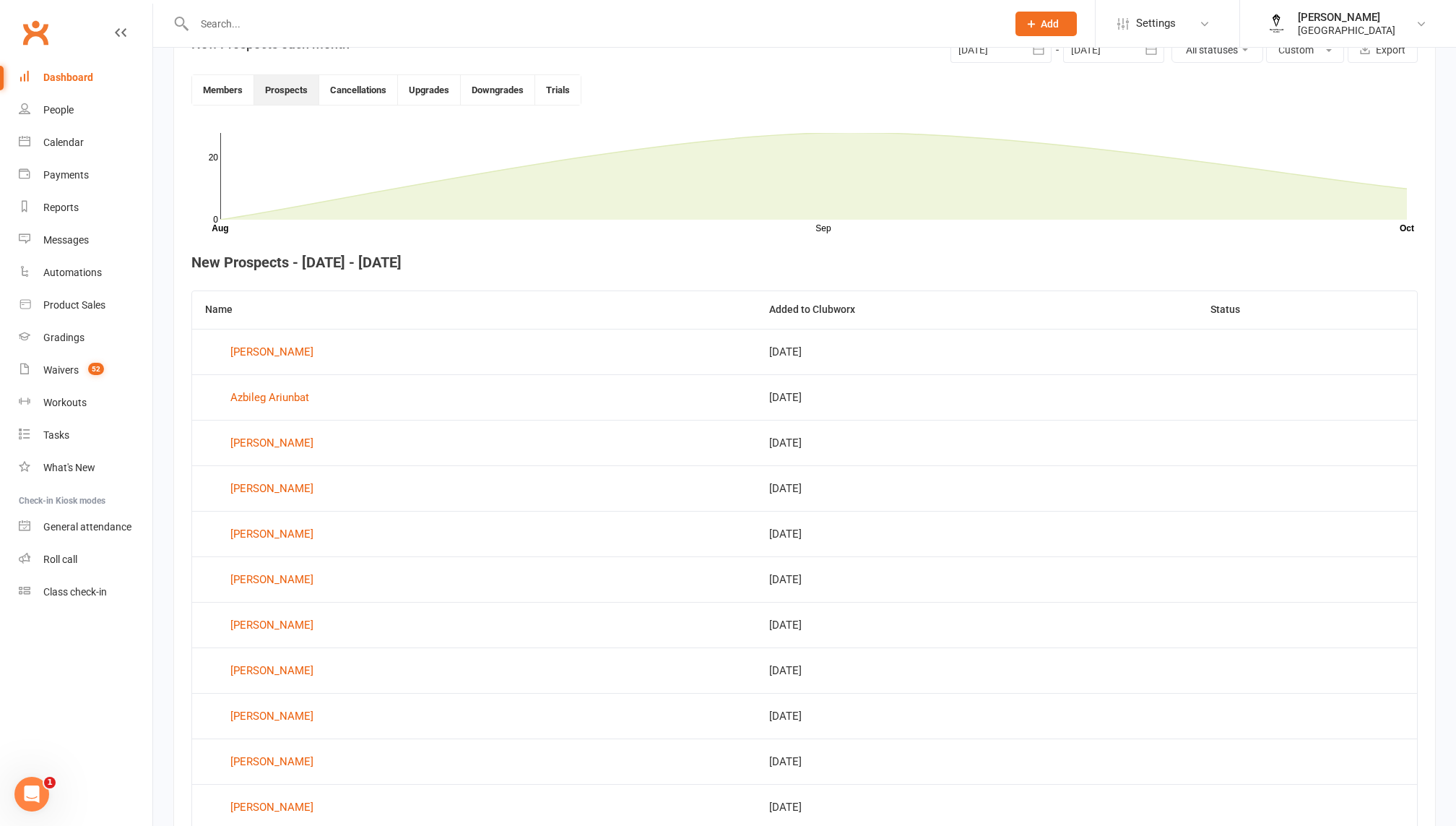
scroll to position [393, 0]
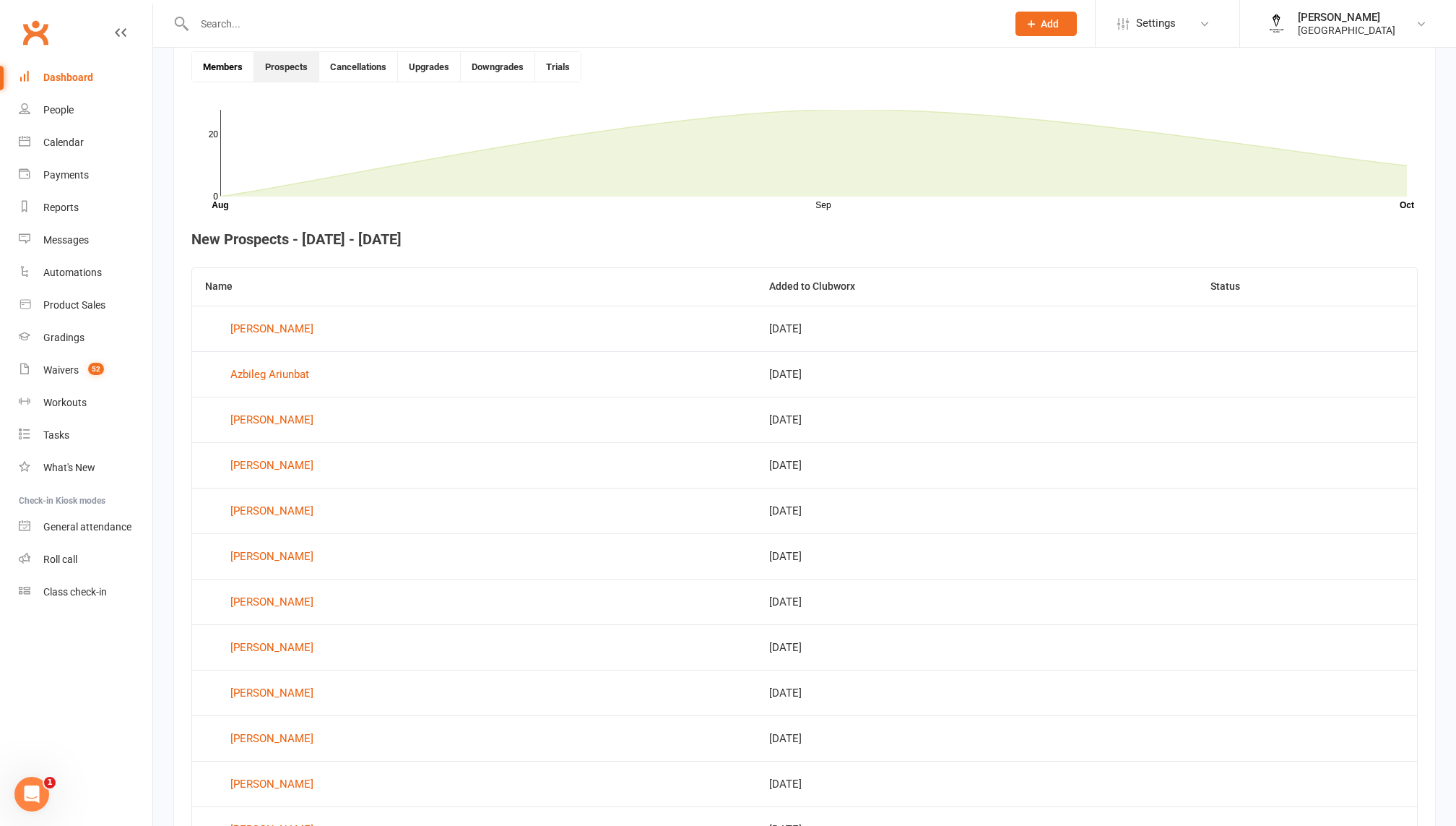
click at [228, 68] on button "Members" at bounding box center [223, 66] width 62 height 30
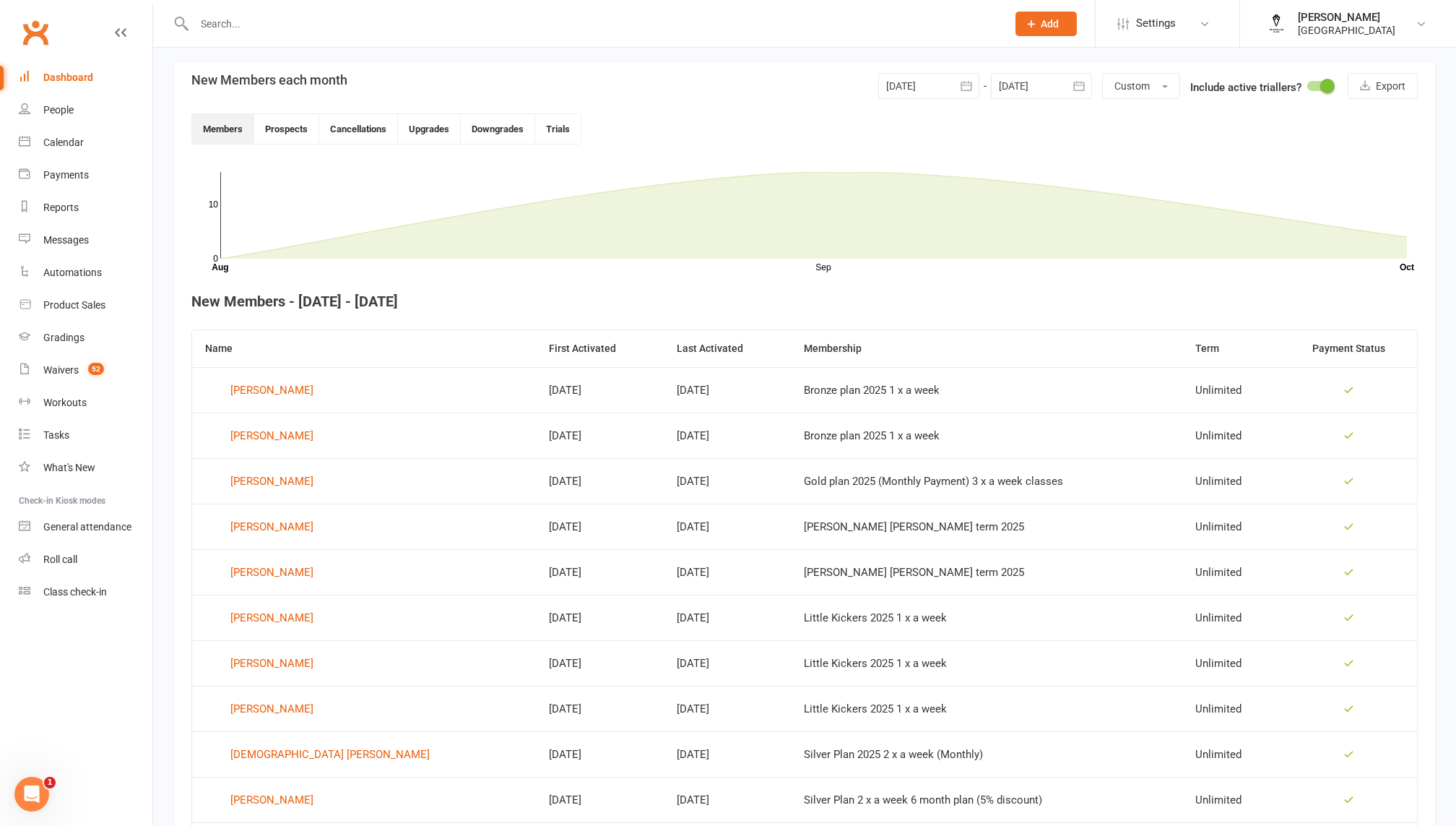
scroll to position [286, 0]
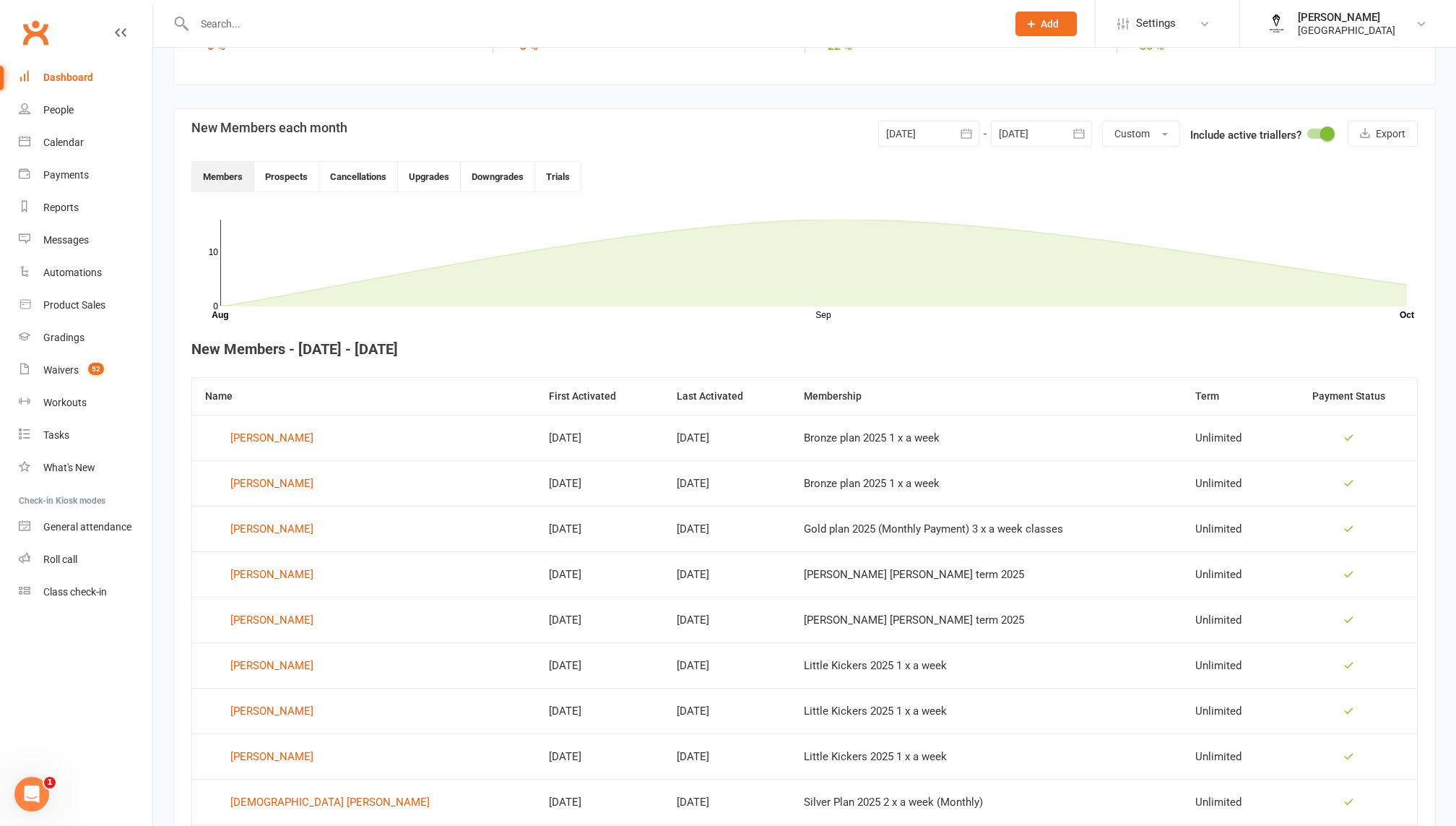
click at [931, 121] on div at bounding box center [929, 134] width 101 height 26
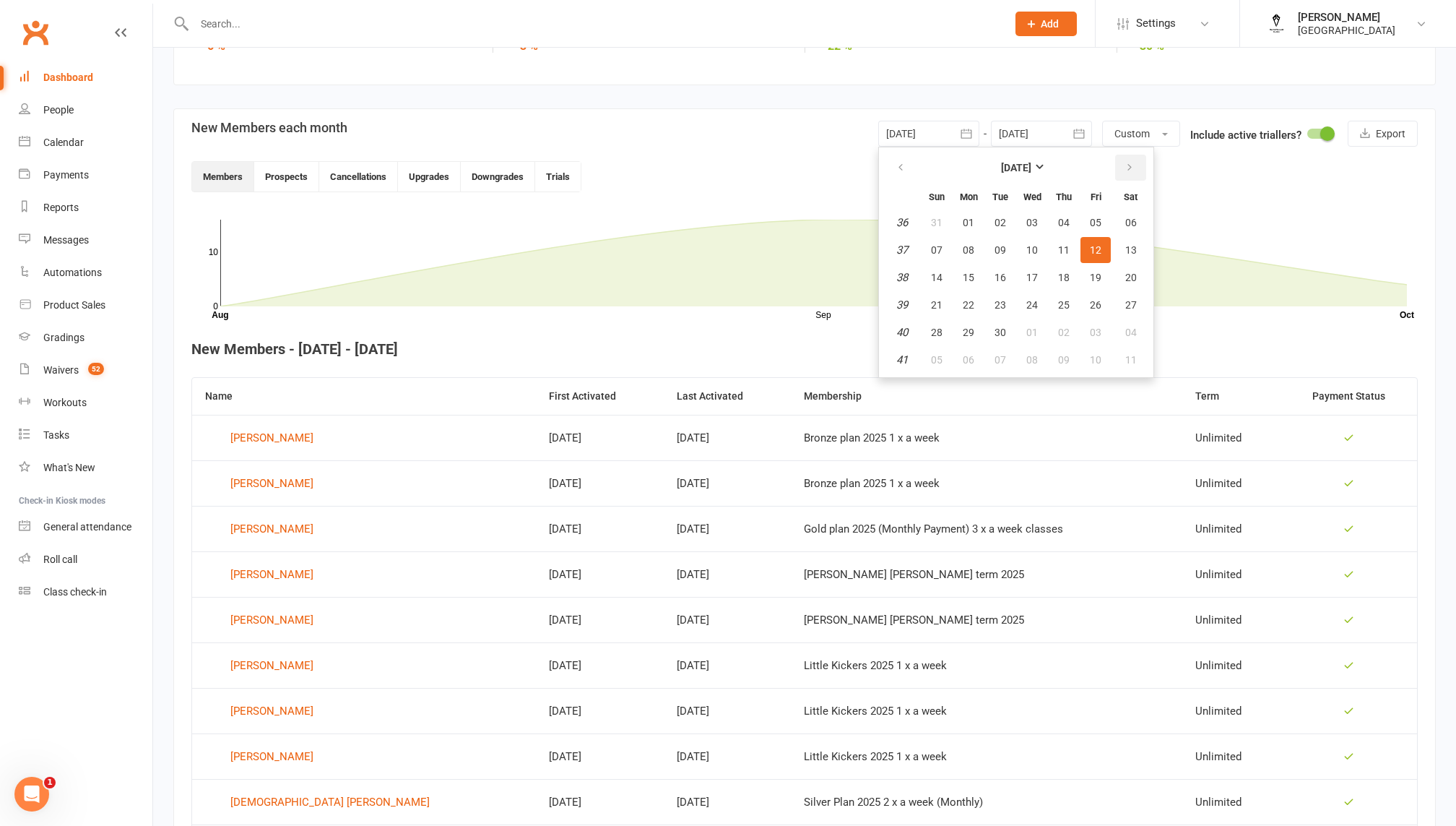
click at [1128, 171] on icon "button" at bounding box center [1129, 168] width 10 height 12
click at [1027, 227] on button "01" at bounding box center [1032, 222] width 30 height 26
type input "01 Oct 2025"
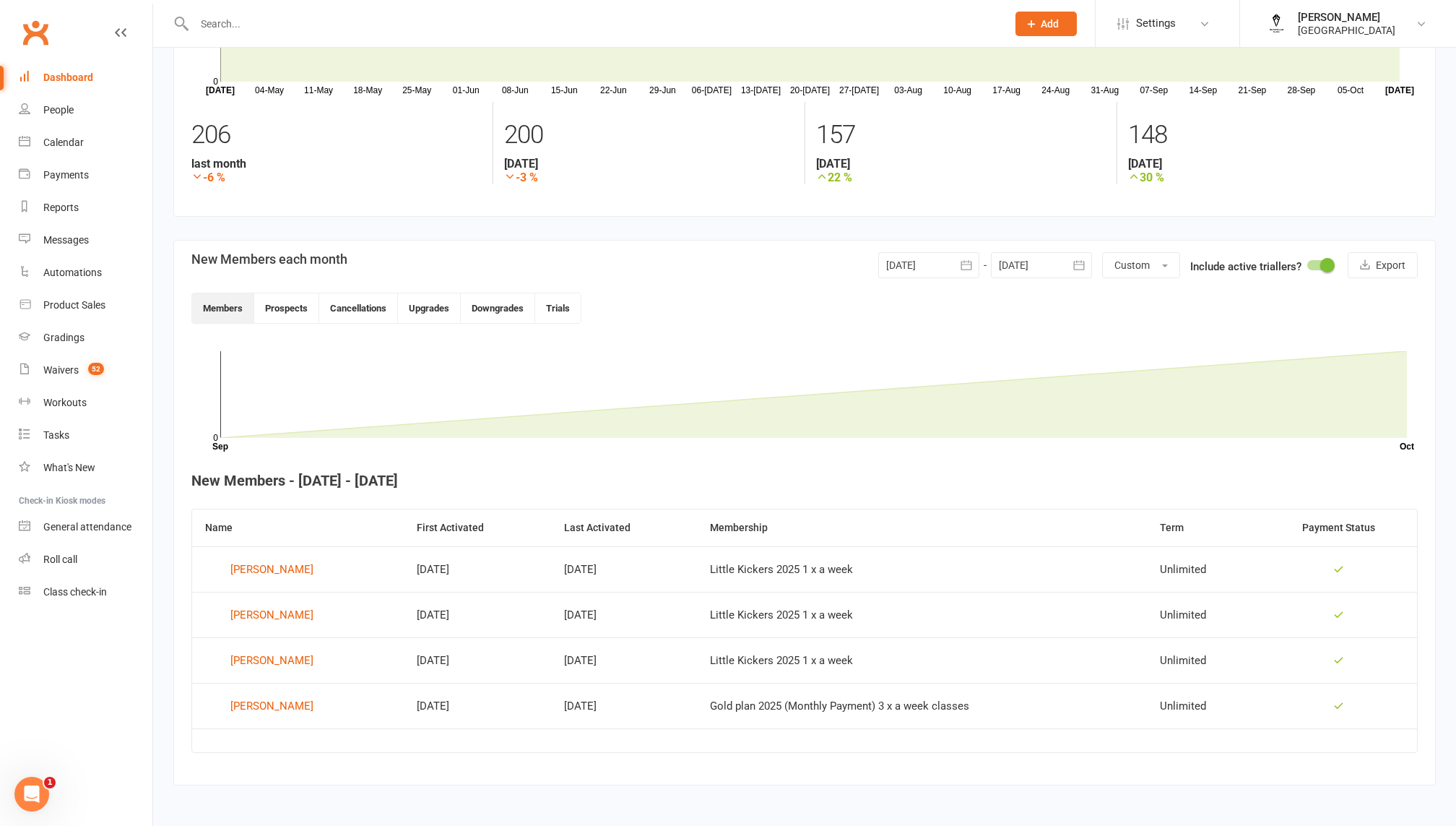
scroll to position [0, 0]
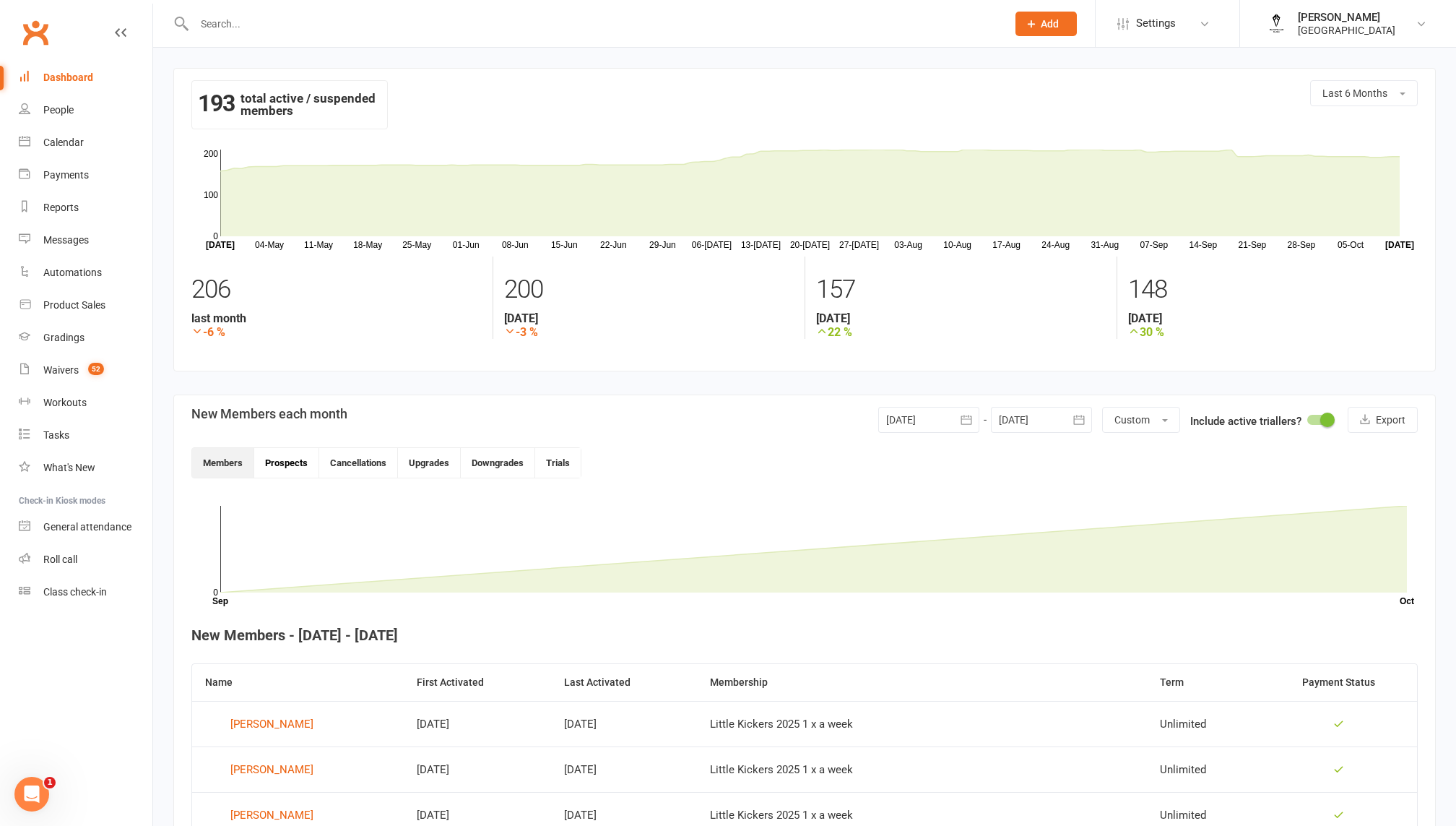
click at [288, 459] on button "Prospects" at bounding box center [287, 463] width 65 height 30
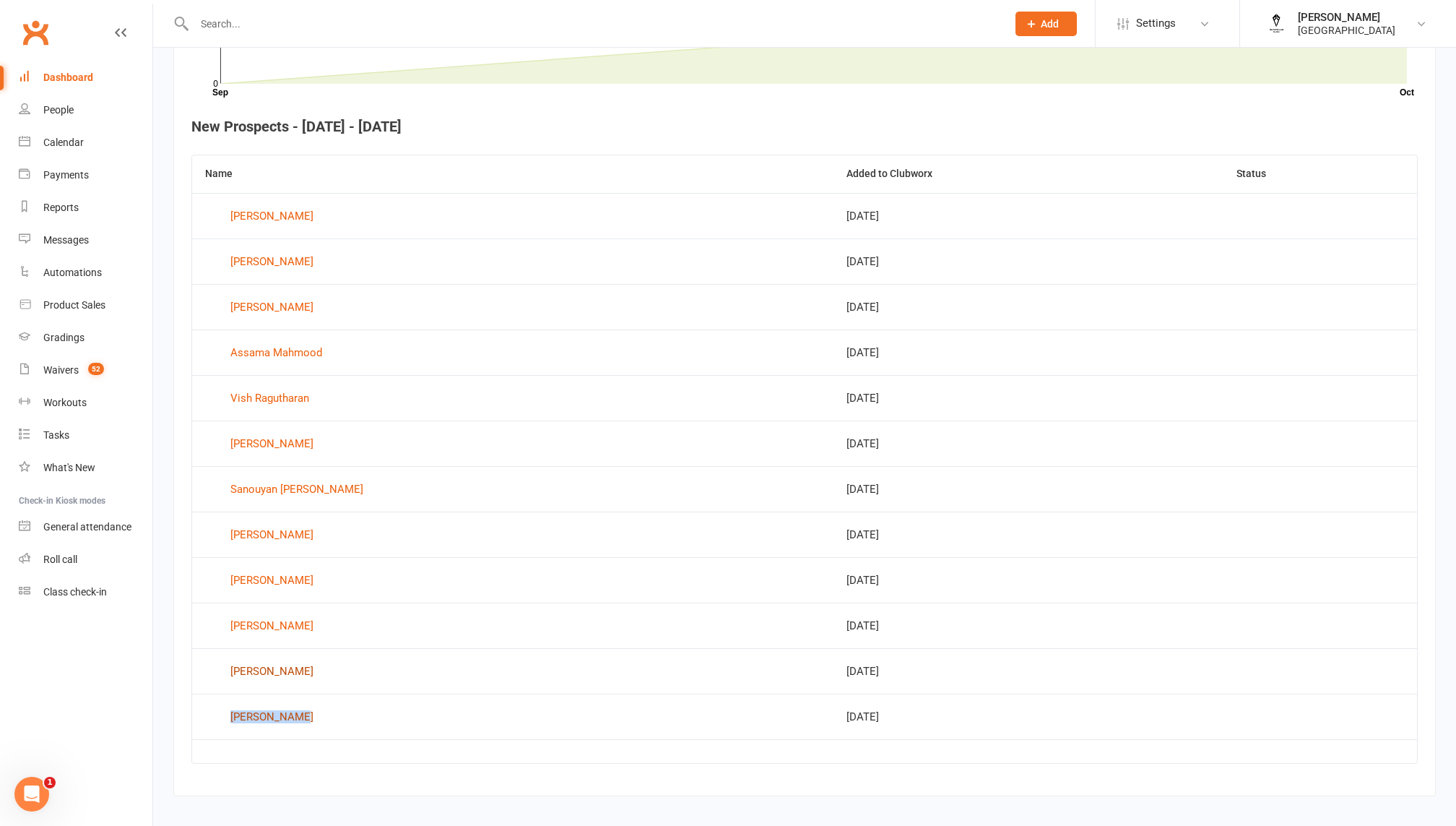
scroll to position [502, 0]
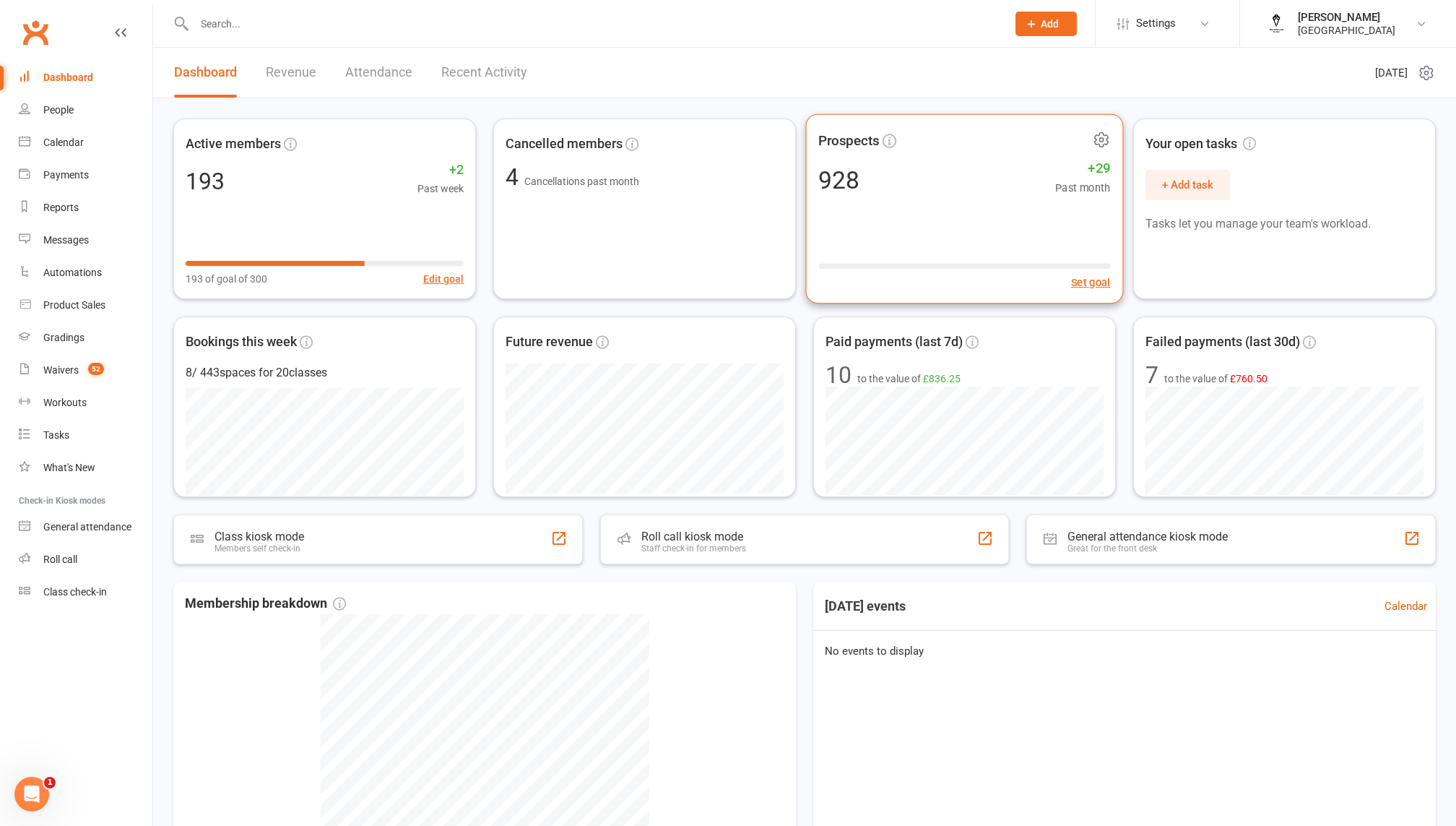
click at [926, 254] on div "Prospects 928 +29 Past month Set goal" at bounding box center [965, 209] width 318 height 190
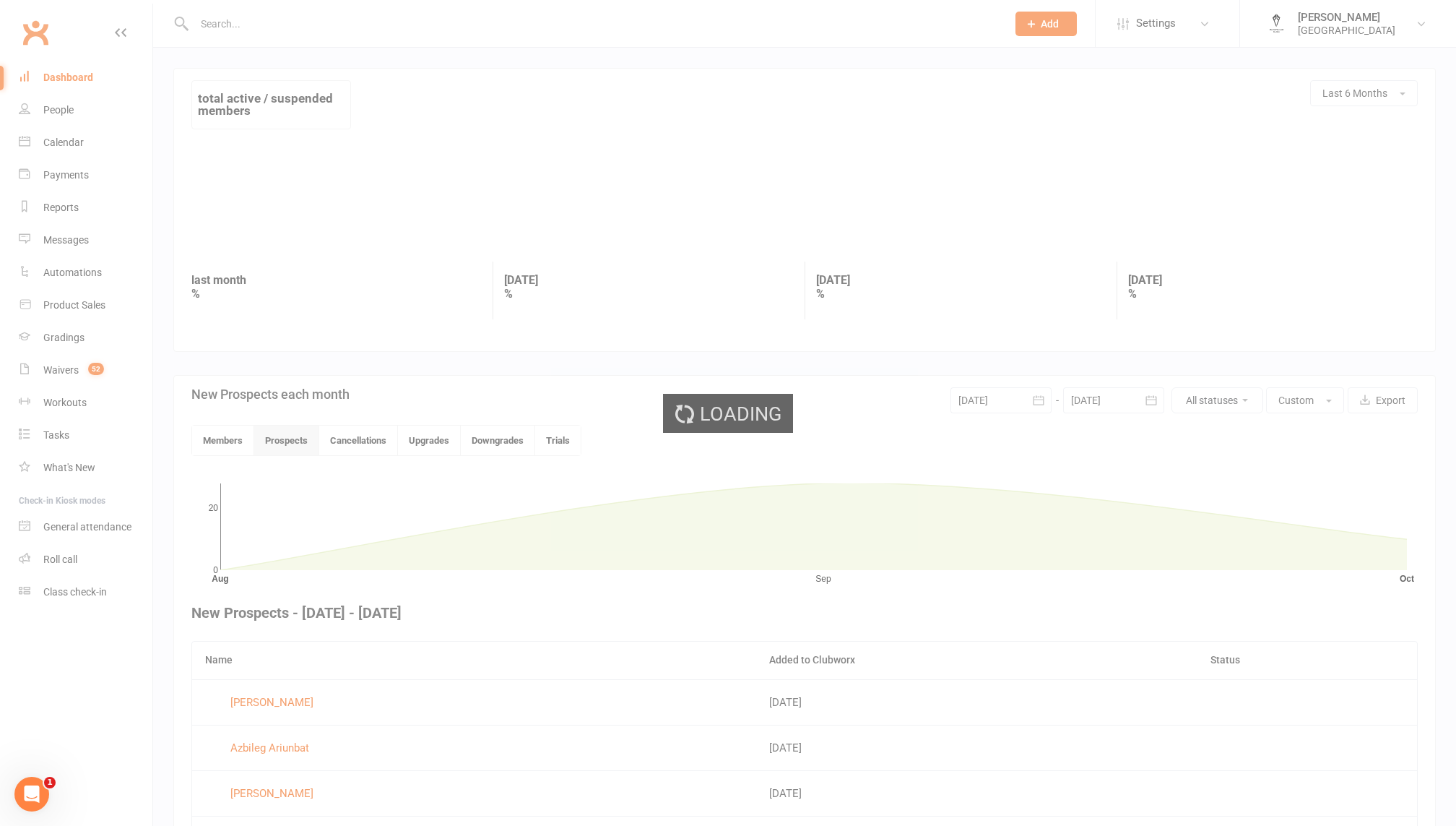
scroll to position [233, 0]
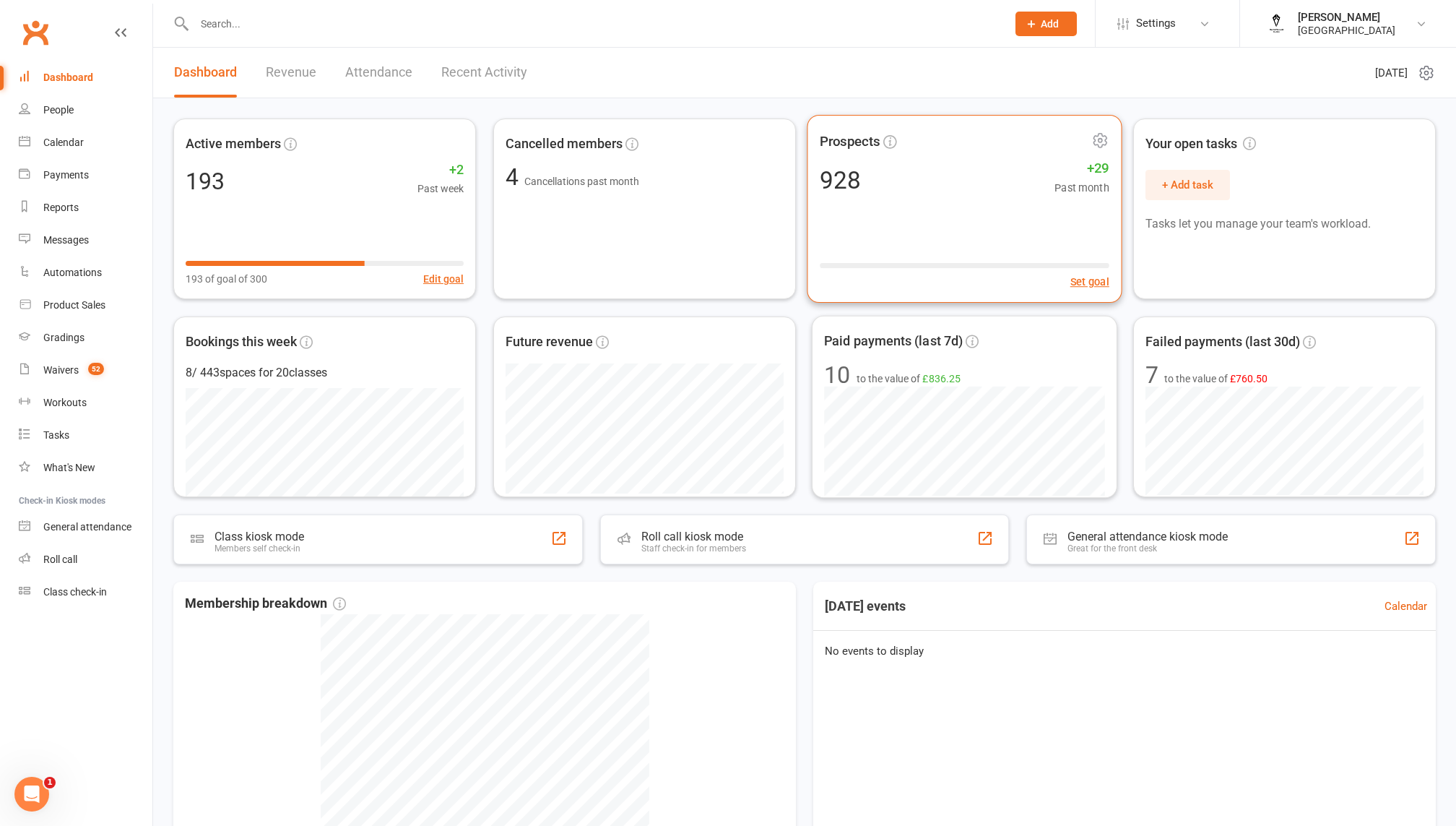
click at [949, 189] on div "928 +29 Past month" at bounding box center [965, 180] width 289 height 32
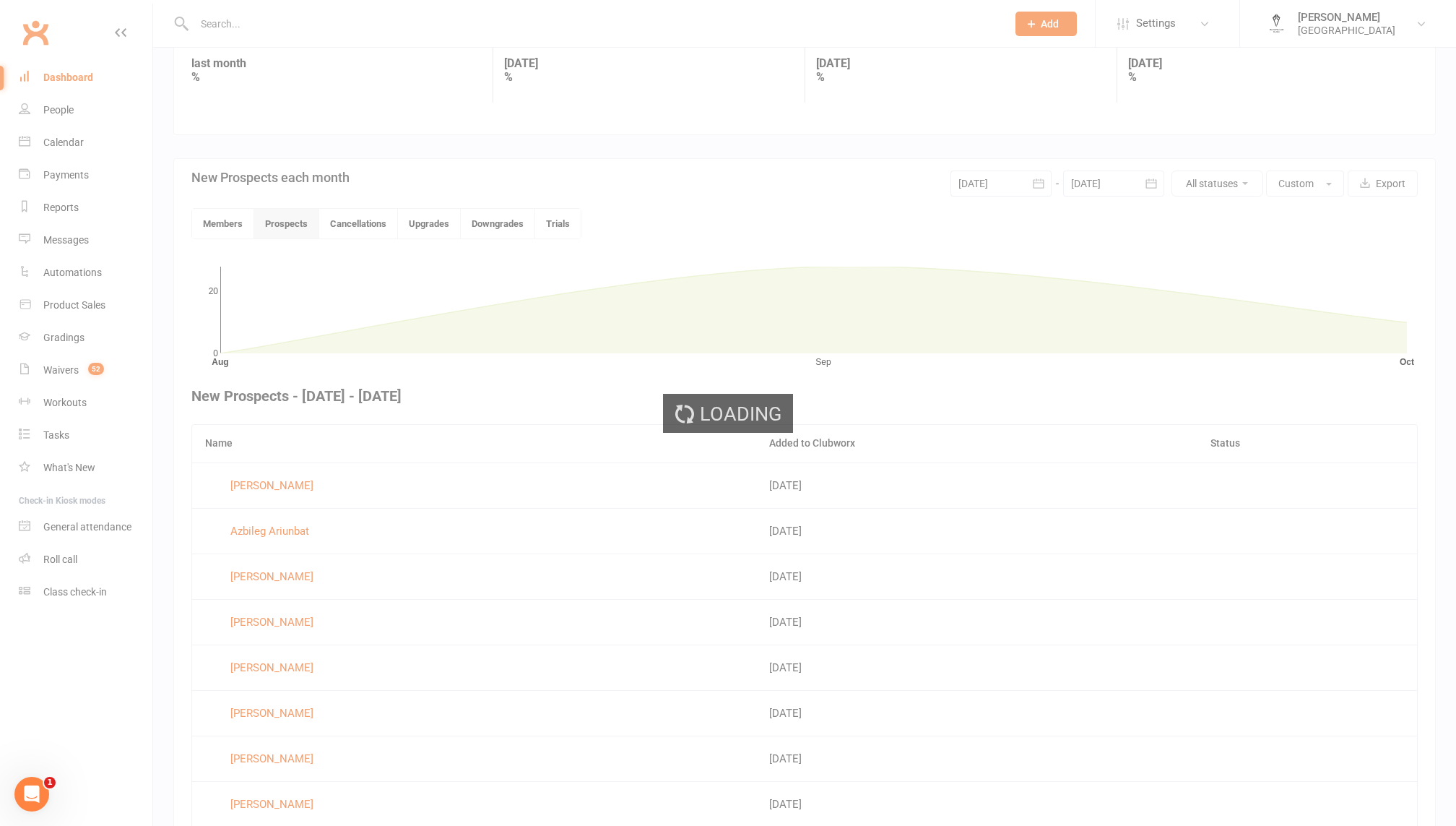
scroll to position [373, 0]
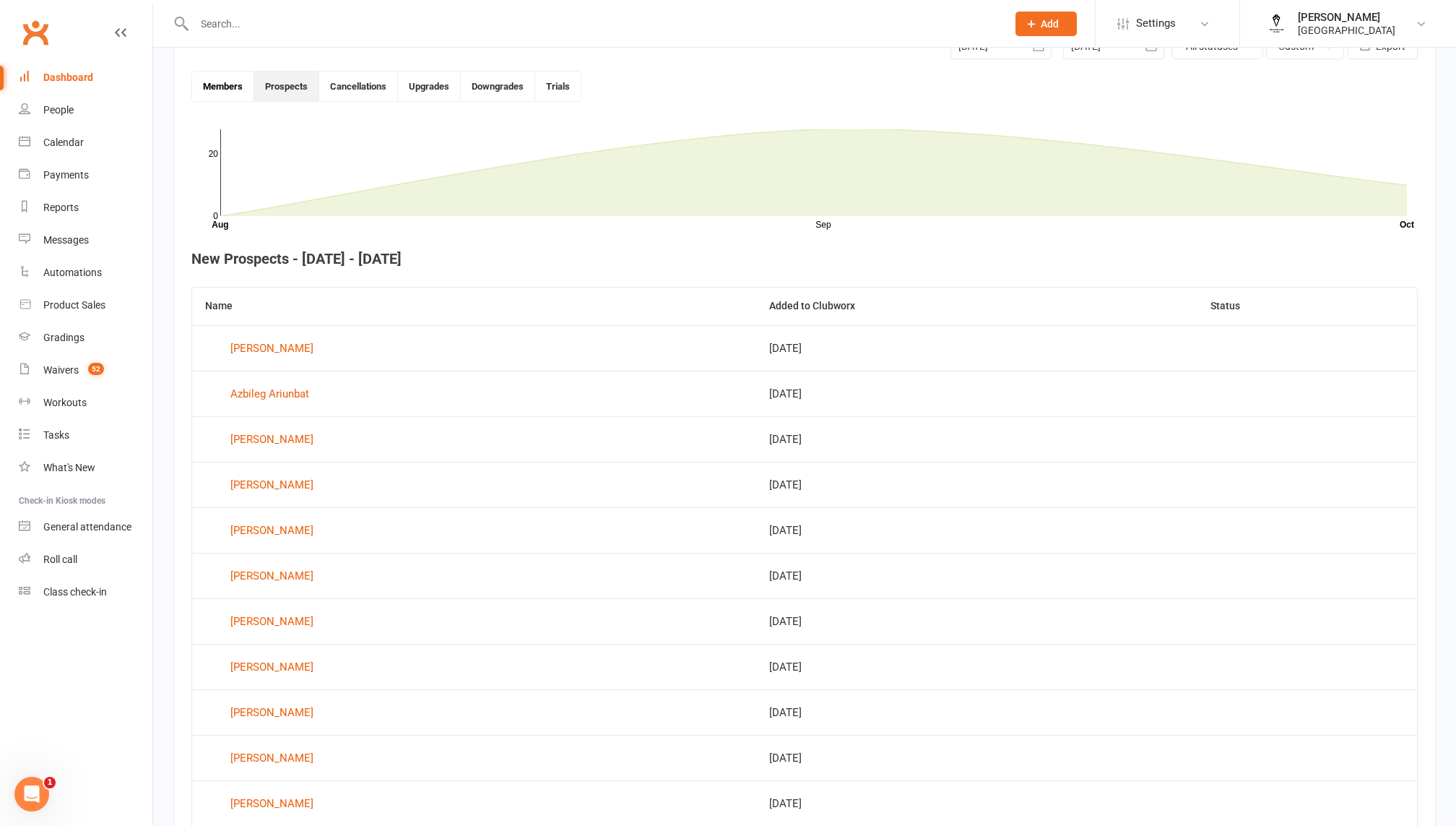
click at [210, 92] on button "Members" at bounding box center [223, 87] width 62 height 30
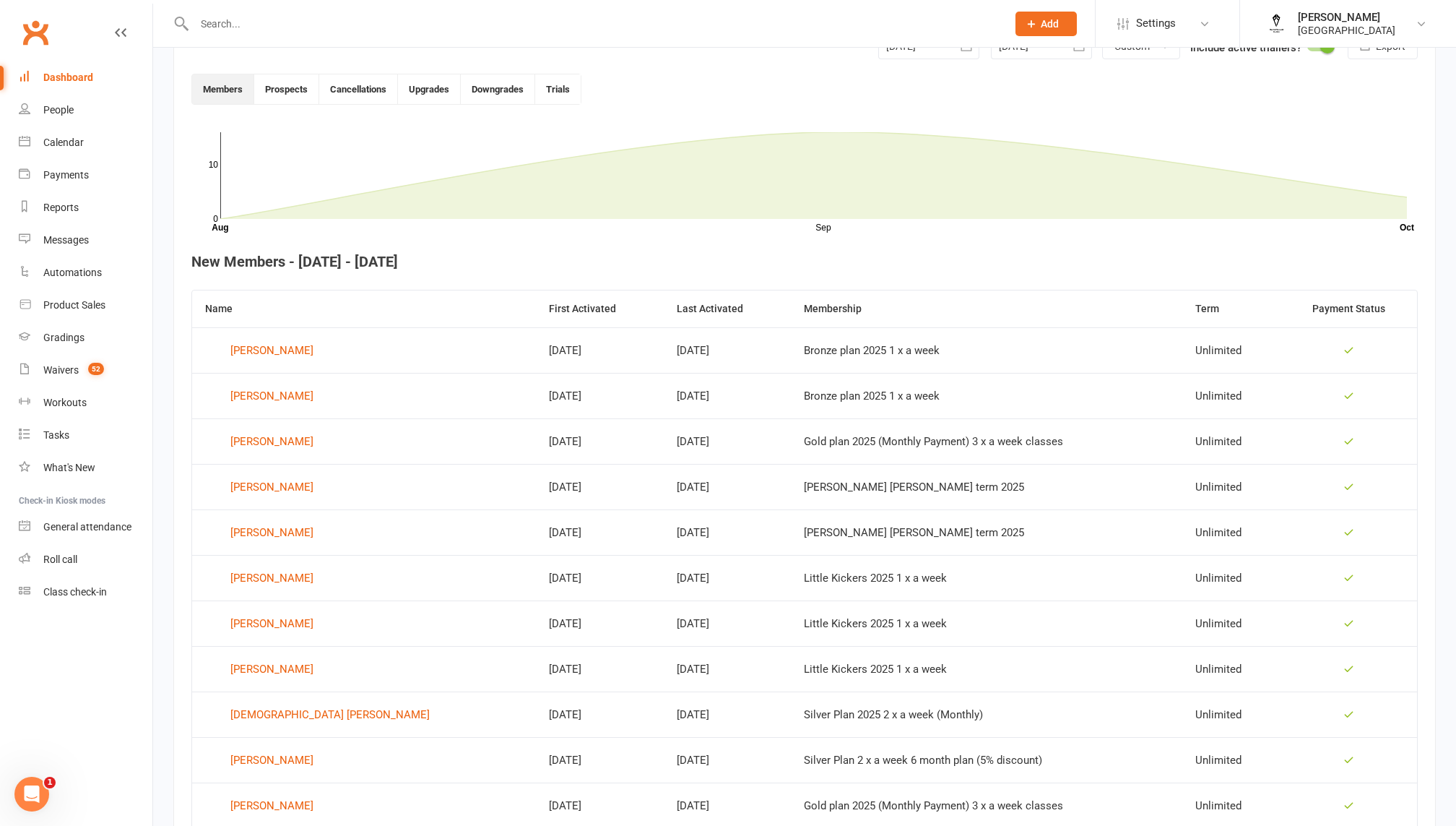
scroll to position [0, 0]
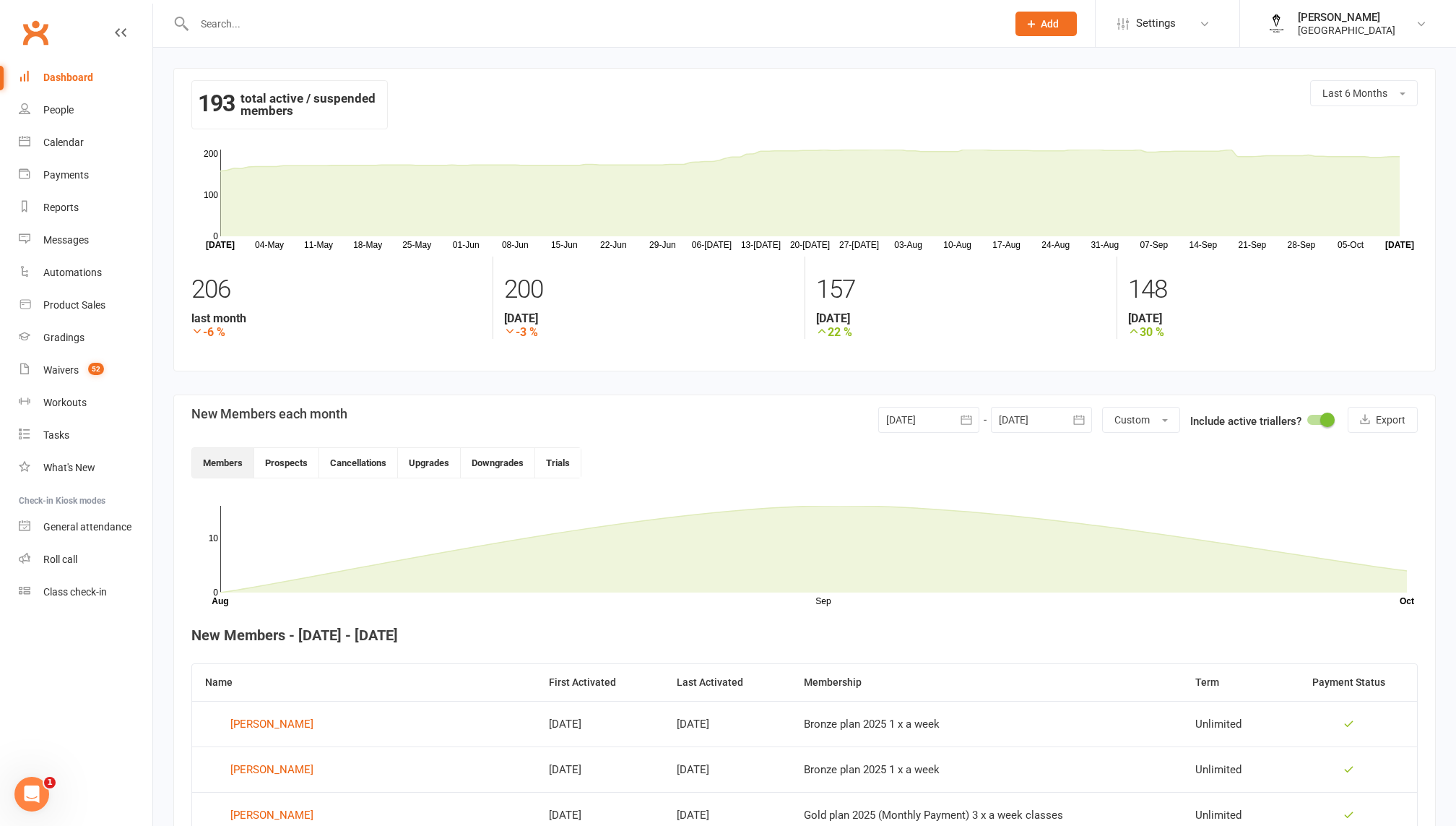
click at [955, 425] on button "button" at bounding box center [967, 419] width 26 height 26
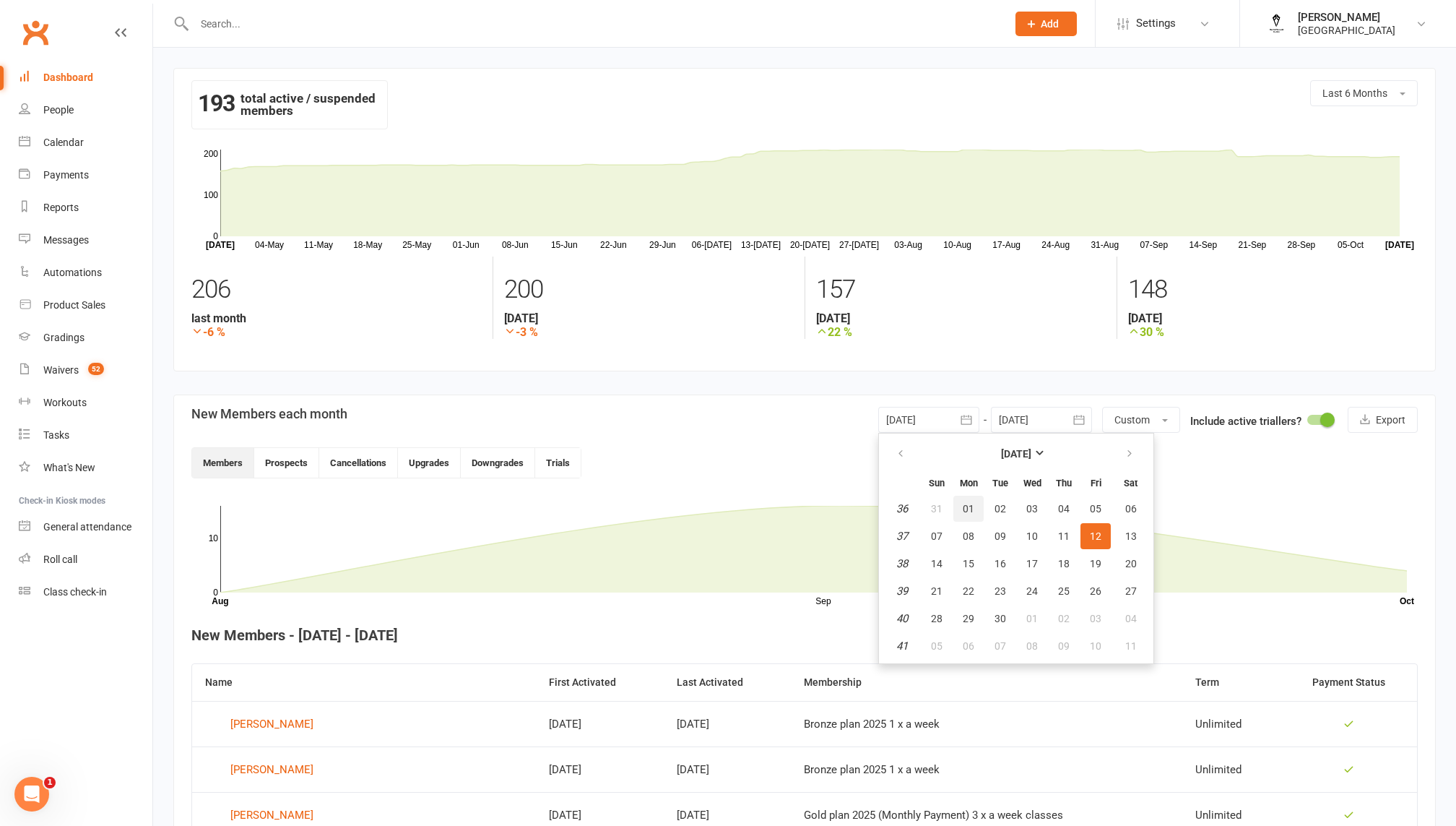
click at [978, 513] on button "01" at bounding box center [969, 509] width 30 height 26
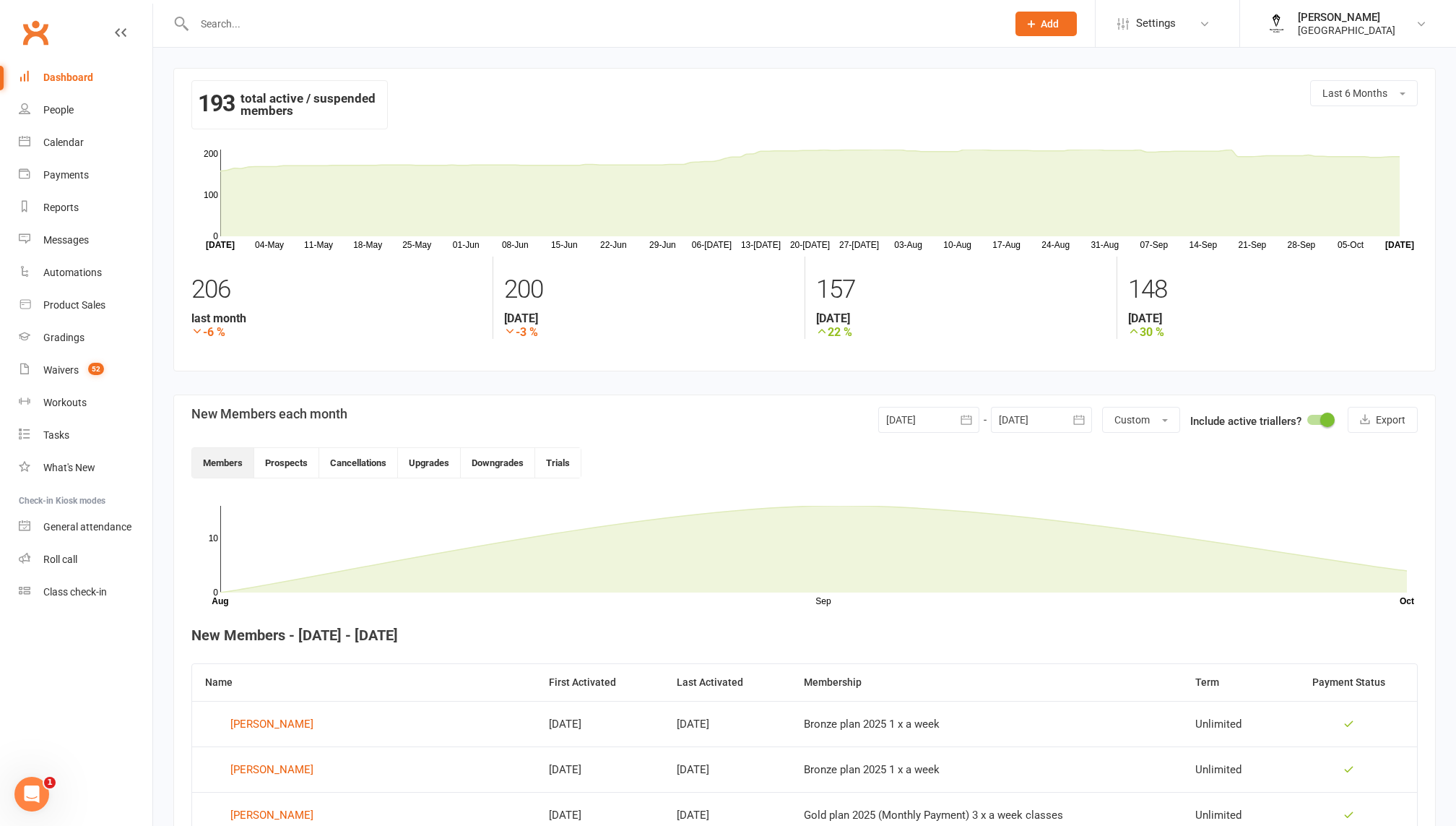
click at [955, 419] on button "button" at bounding box center [967, 419] width 26 height 26
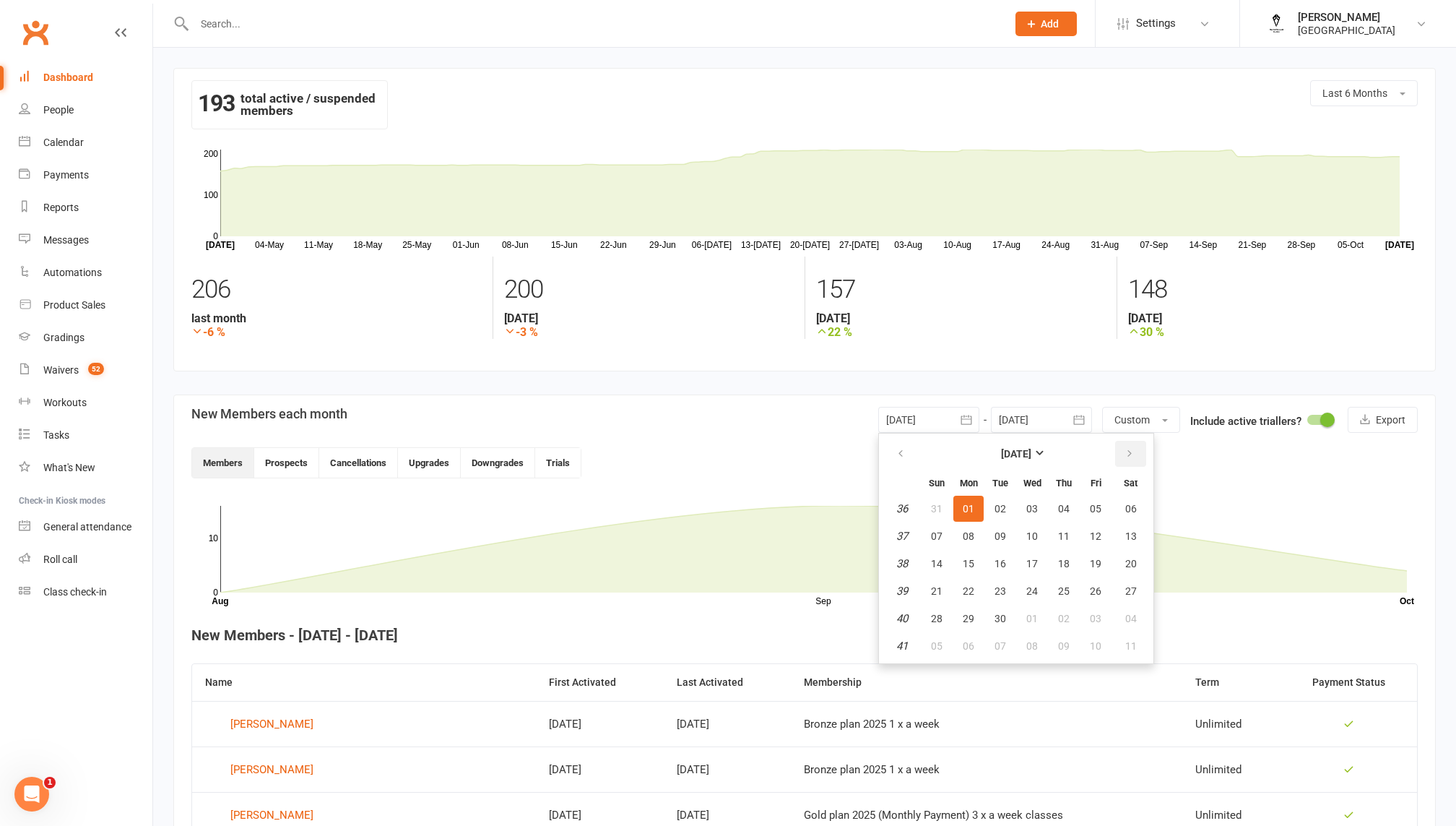
click at [1124, 449] on icon "button" at bounding box center [1129, 454] width 10 height 12
click at [1046, 508] on button "01" at bounding box center [1032, 509] width 30 height 26
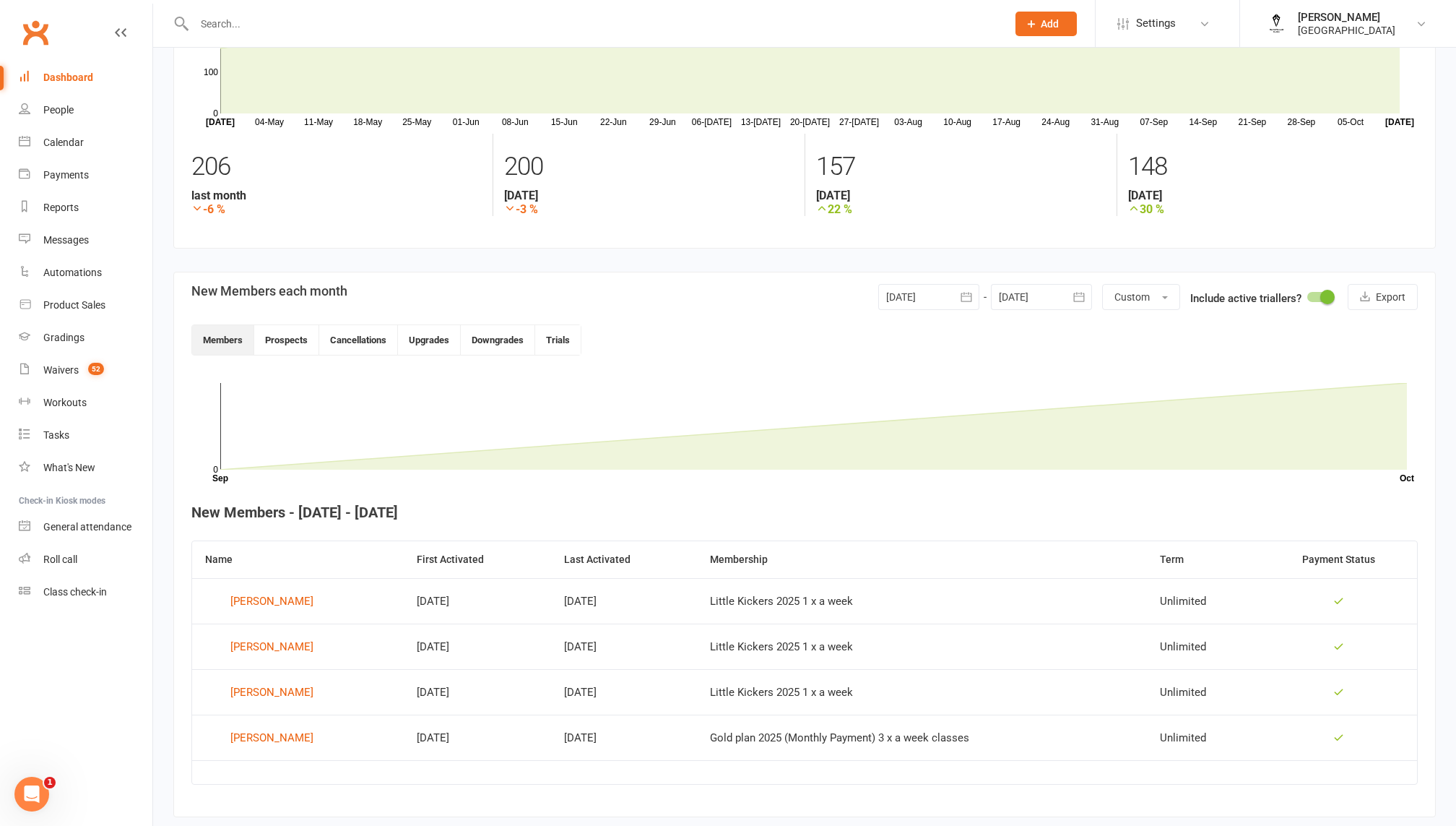
scroll to position [155, 0]
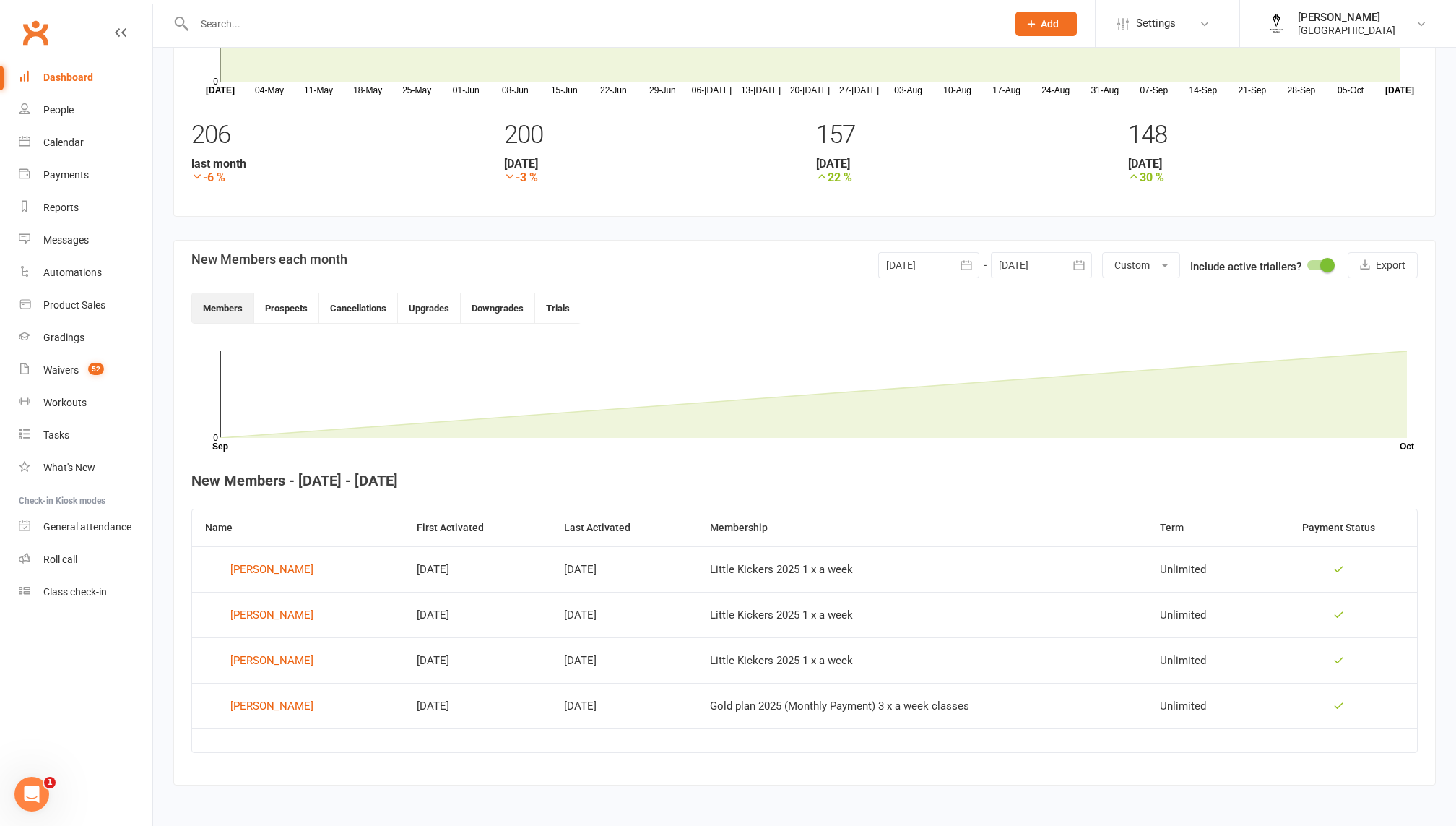
click at [1022, 264] on div at bounding box center [1041, 266] width 101 height 26
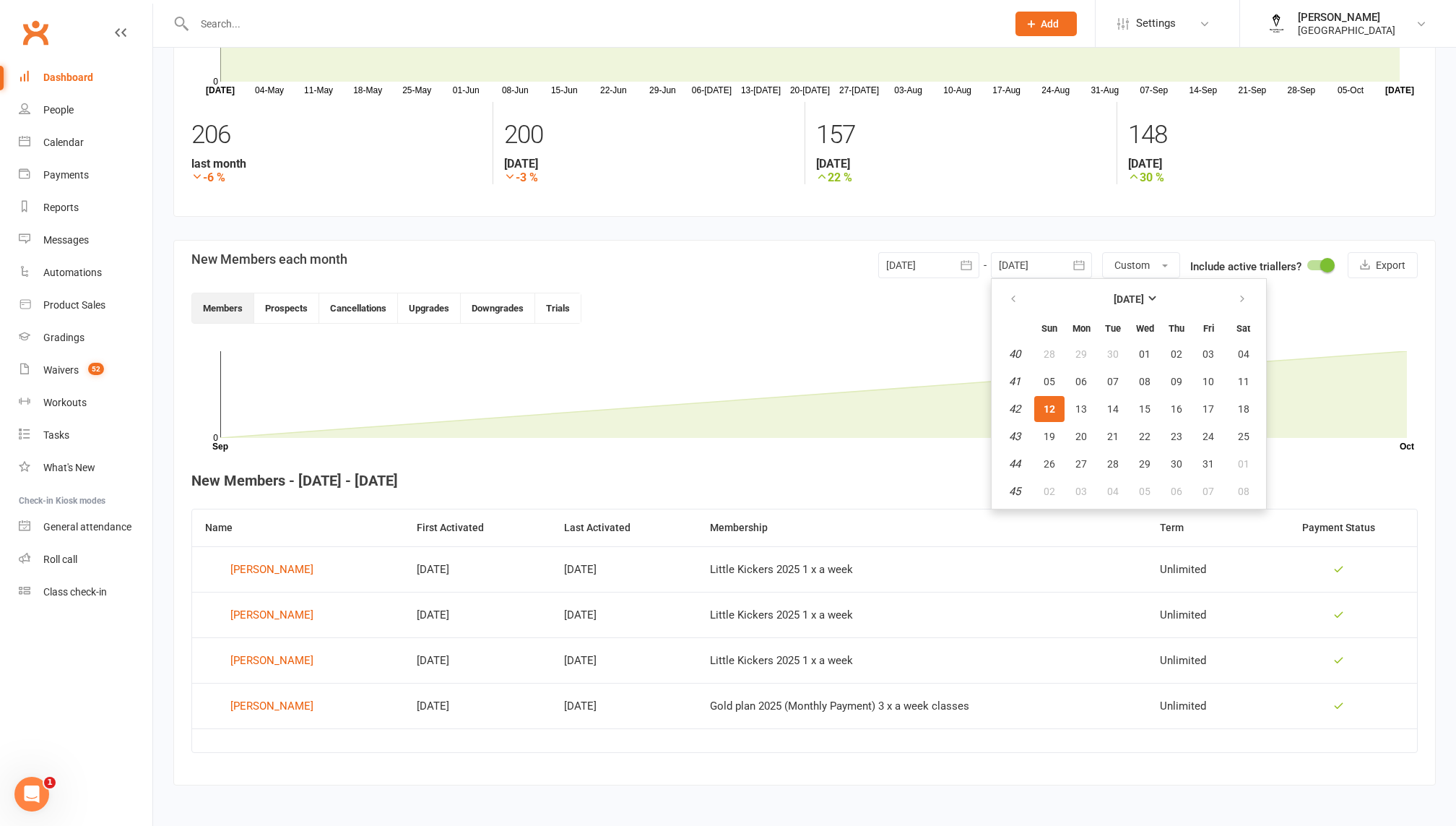
click at [954, 267] on button "button" at bounding box center [967, 266] width 26 height 26
click at [1043, 260] on div at bounding box center [1041, 266] width 101 height 26
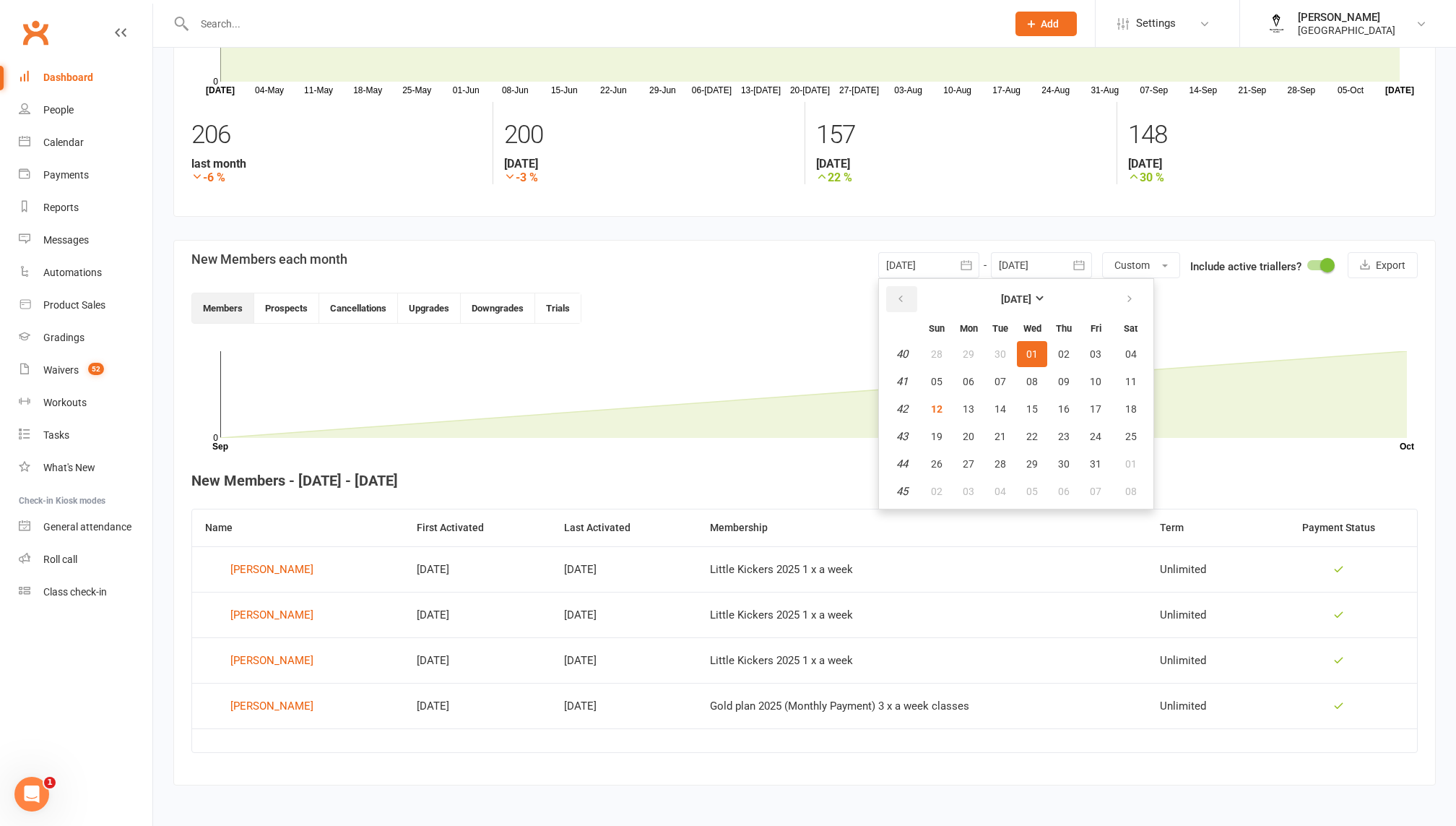
click at [896, 302] on icon "button" at bounding box center [900, 299] width 10 height 12
click at [970, 353] on span "01" at bounding box center [969, 354] width 12 height 12
type input "01 Sep 2025"
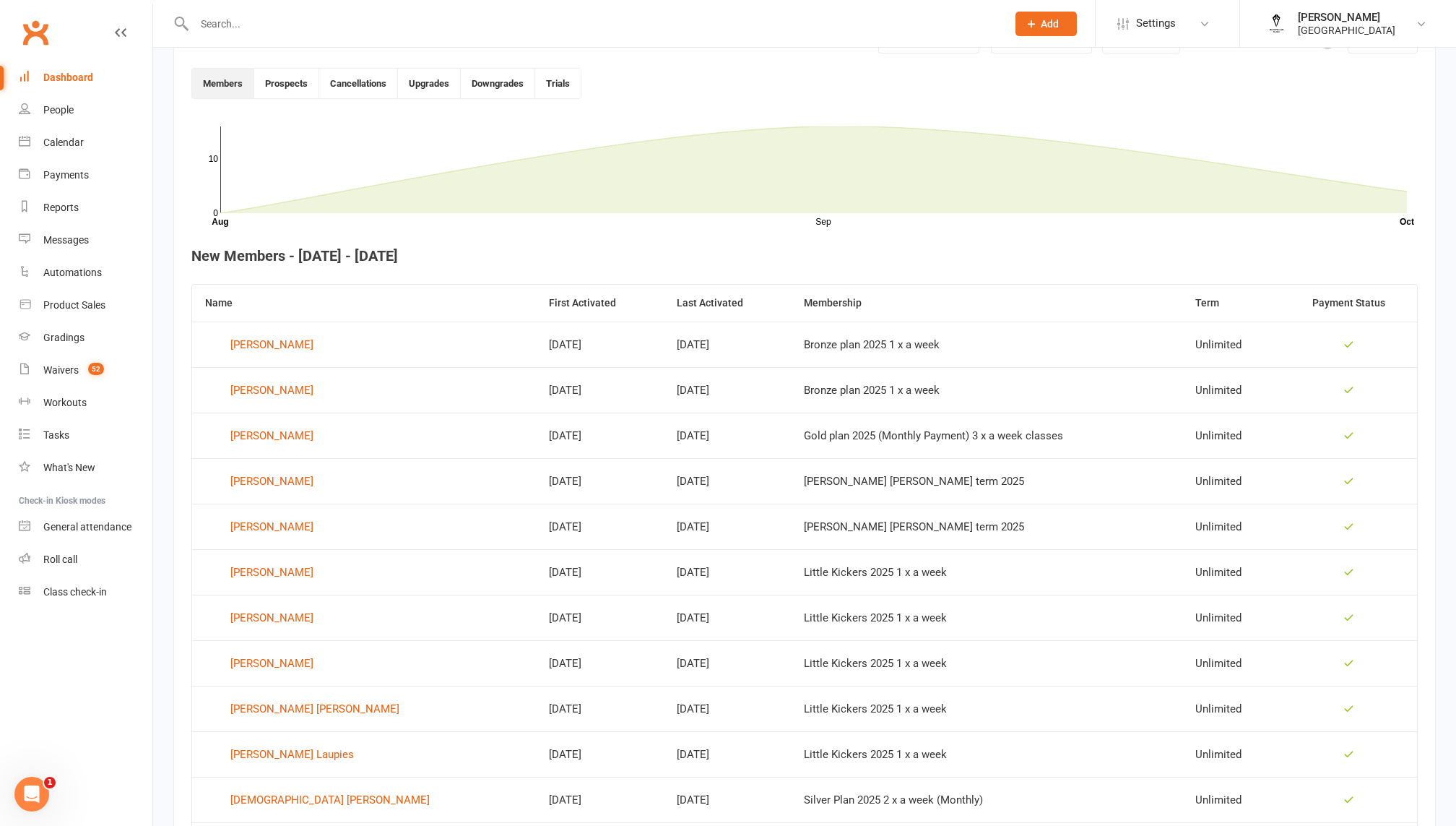
scroll to position [674, 0]
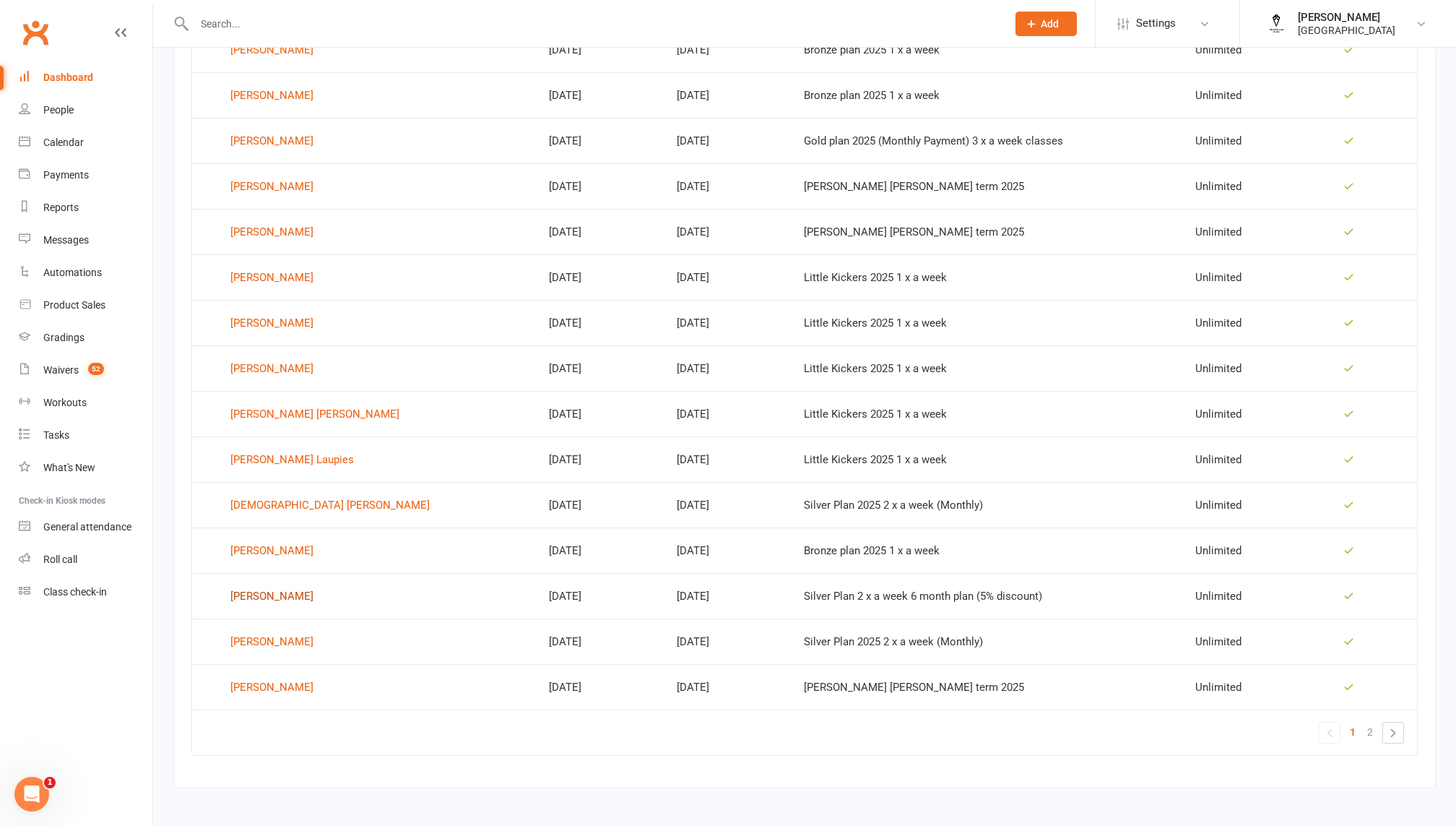
click at [279, 586] on div "Iqbal Memon" at bounding box center [272, 596] width 83 height 22
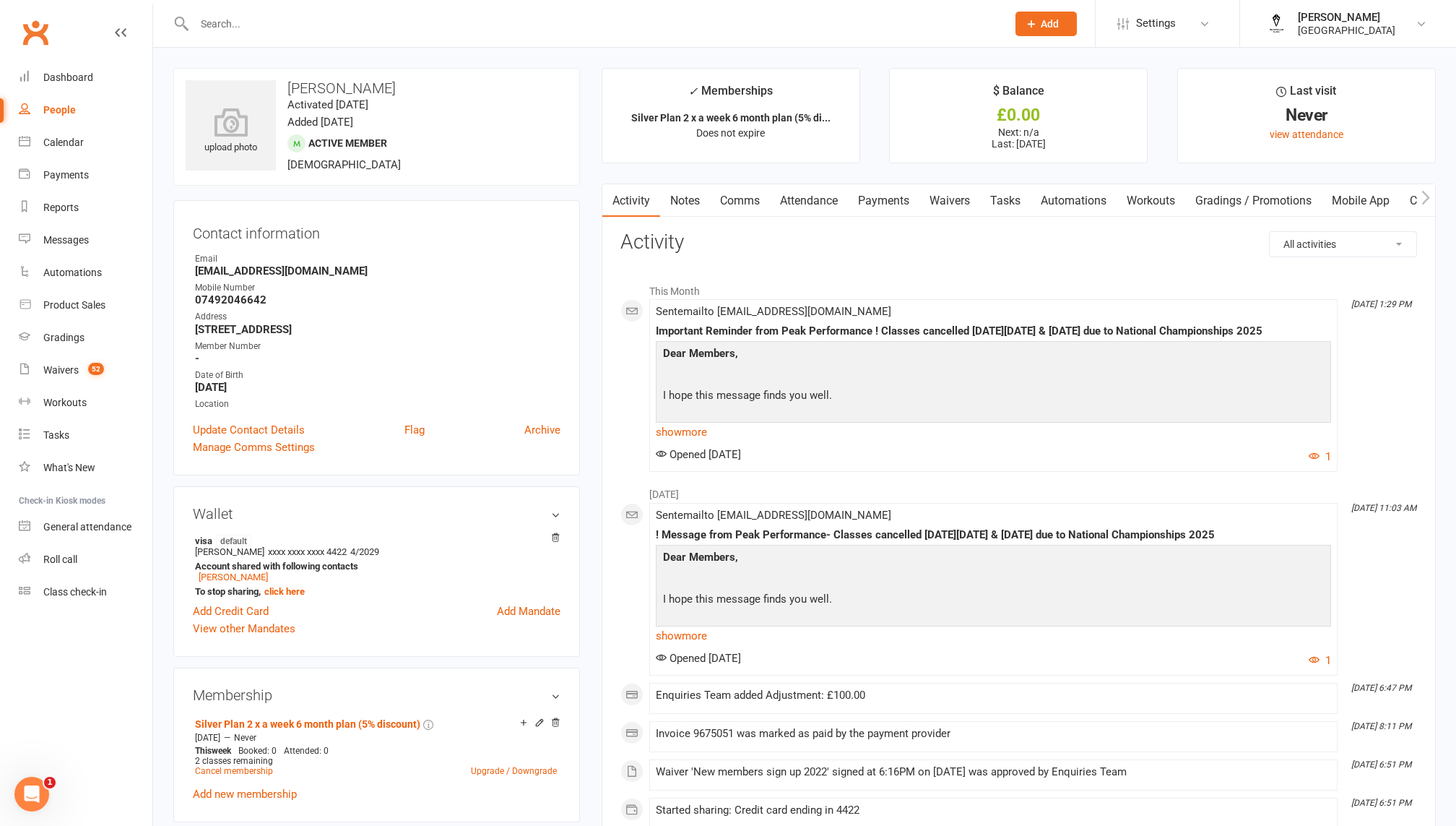
click at [305, 339] on div "Member Number" at bounding box center [378, 346] width 366 height 14
click at [305, 328] on strong "170 Copse Hill London London Sw20 0sp" at bounding box center [378, 329] width 366 height 13
copy render-form-field "170 Copse Hill London London Sw20 0sp"
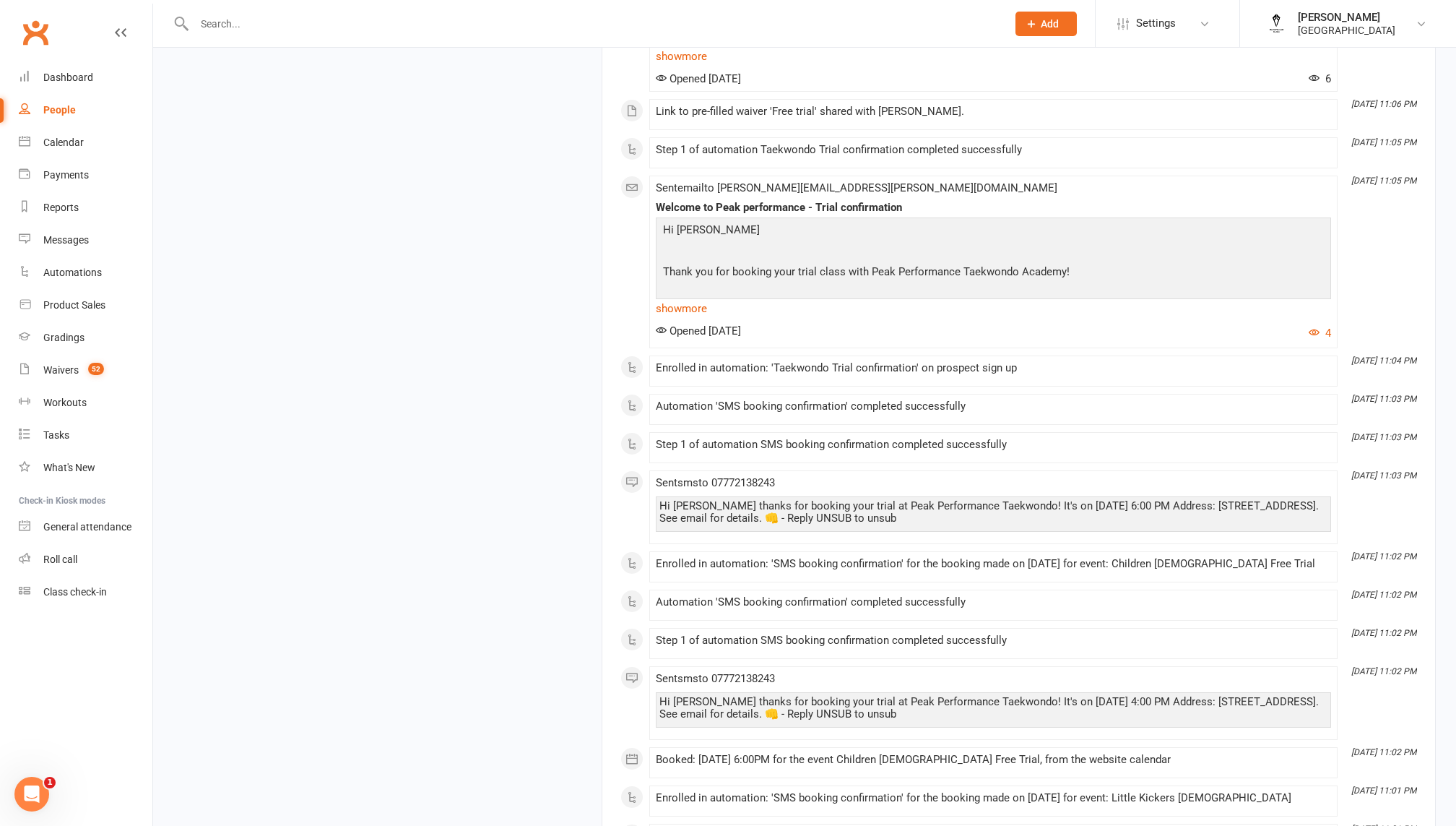
scroll to position [1500, 0]
